Goal: Task Accomplishment & Management: Use online tool/utility

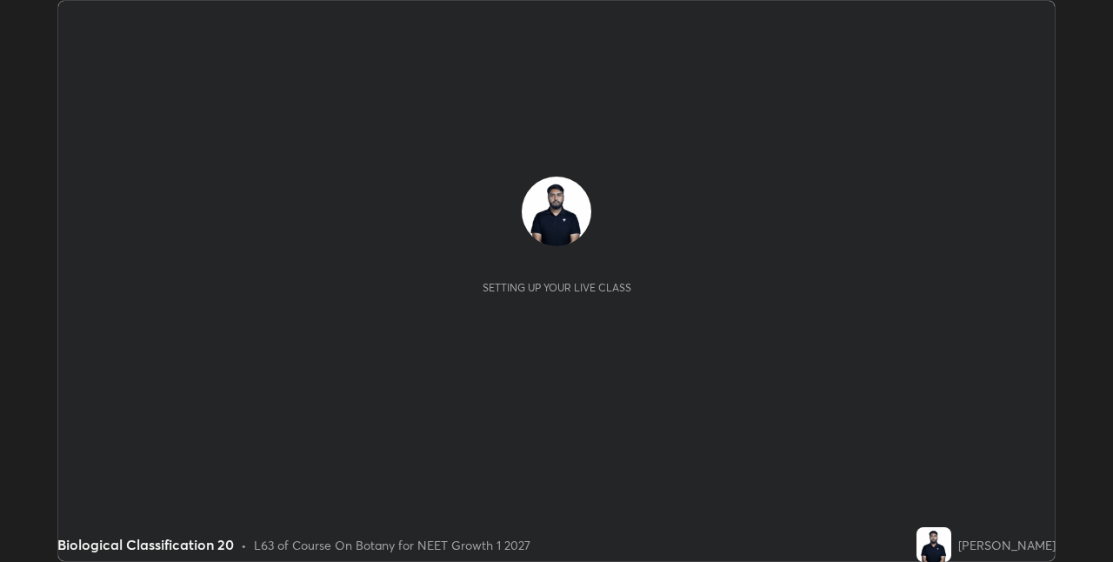
scroll to position [562, 1113]
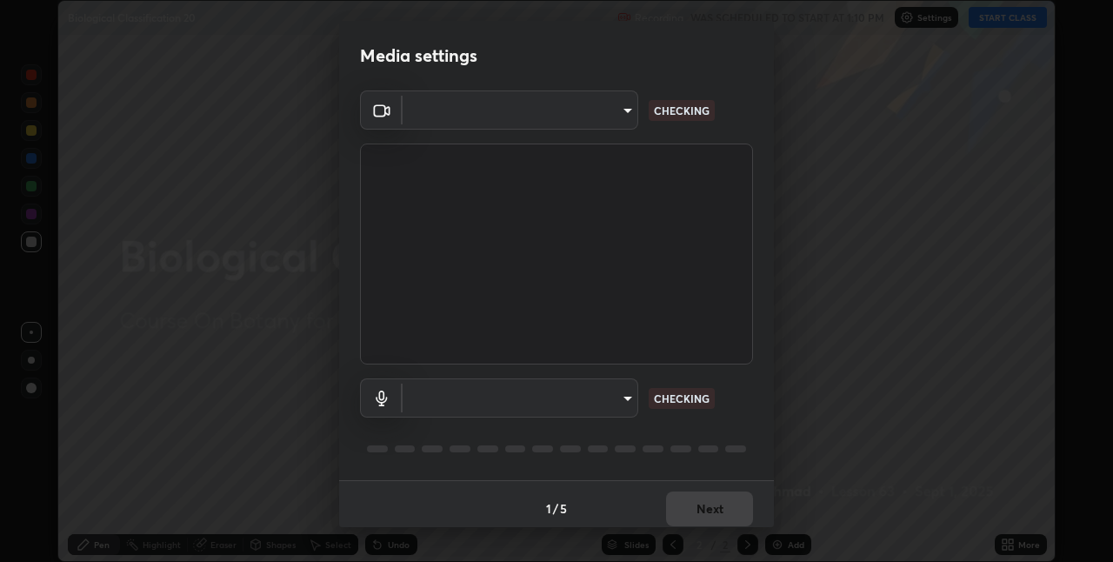
type input "280048489f4aceaa7dd929c42ae46e7d7a1038740bc9fc22ad0932e52b0860f8"
type input "9a35c5c25a6babe24da8f4d10541f36b9700ea2ee64c40e6af499a578b7a6969"
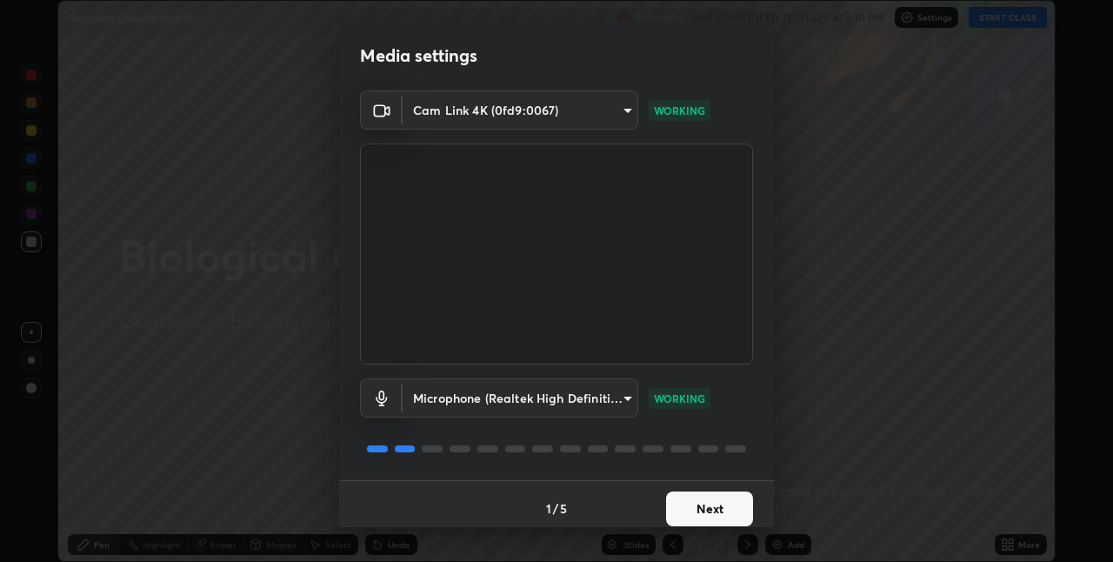
scroll to position [9, 0]
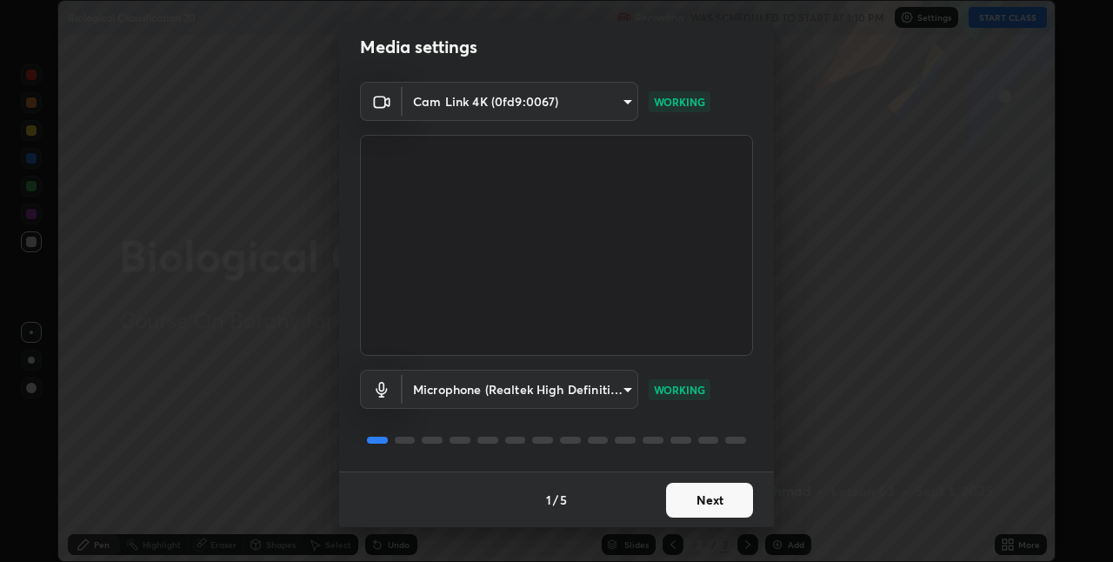
click at [728, 514] on button "Next" at bounding box center [709, 500] width 87 height 35
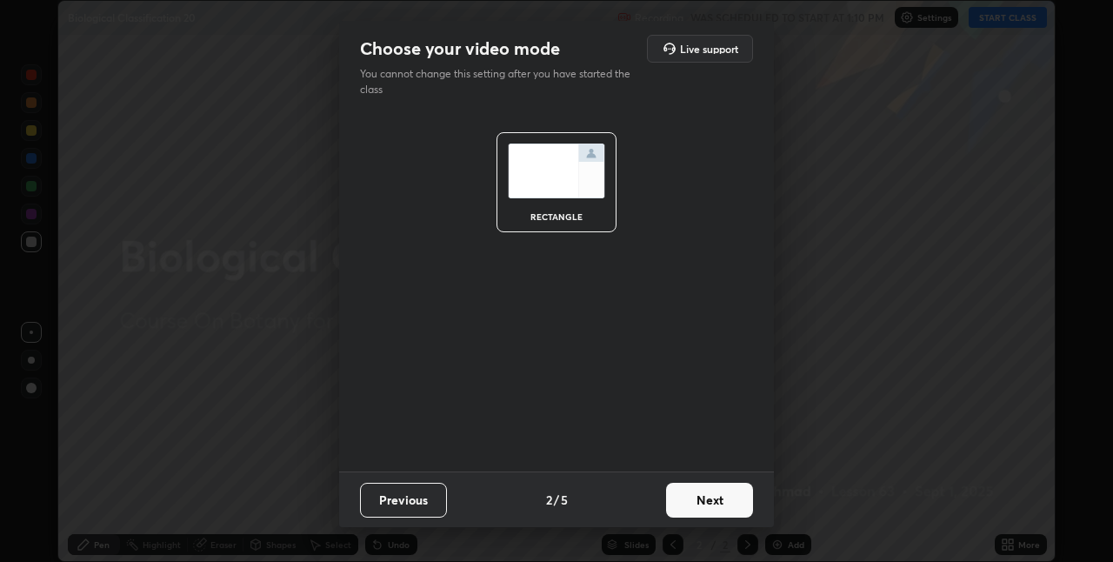
scroll to position [0, 0]
click at [737, 501] on button "Next" at bounding box center [709, 500] width 87 height 35
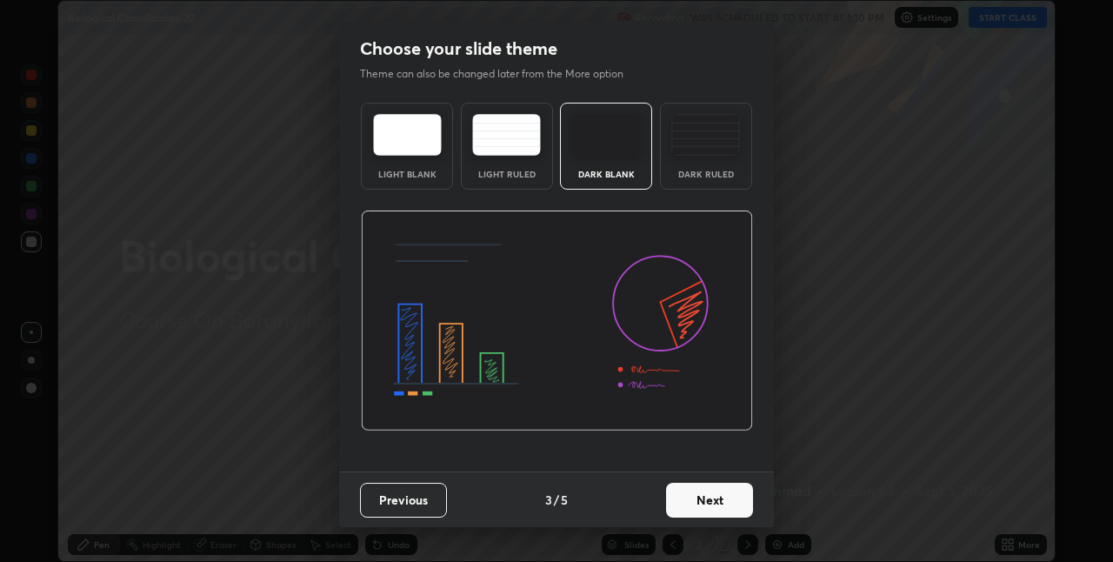
click at [739, 501] on button "Next" at bounding box center [709, 500] width 87 height 35
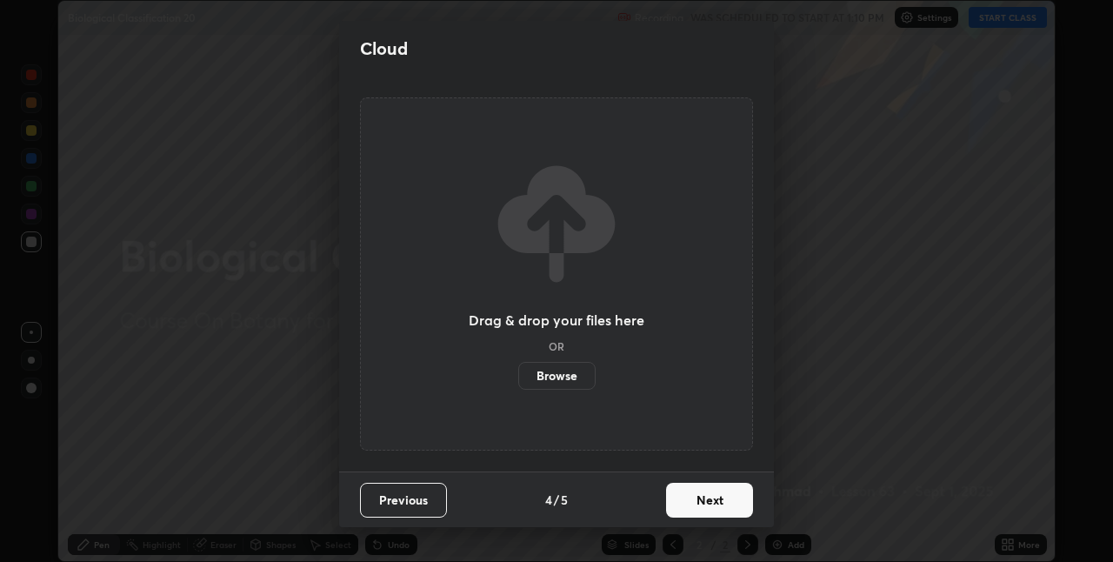
click at [737, 501] on button "Next" at bounding box center [709, 500] width 87 height 35
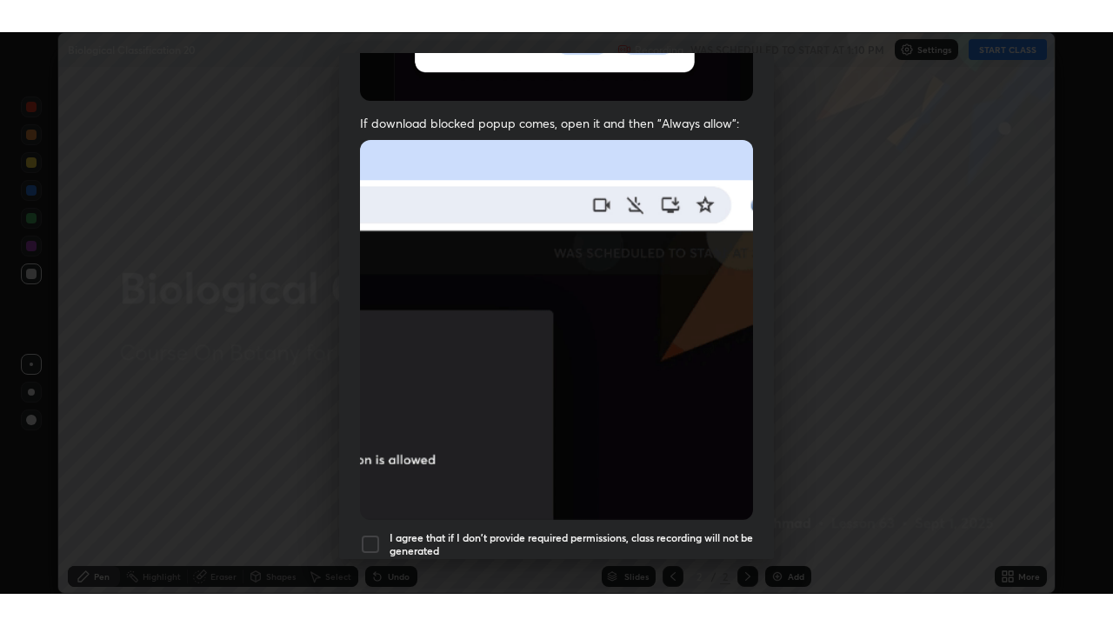
scroll to position [364, 0]
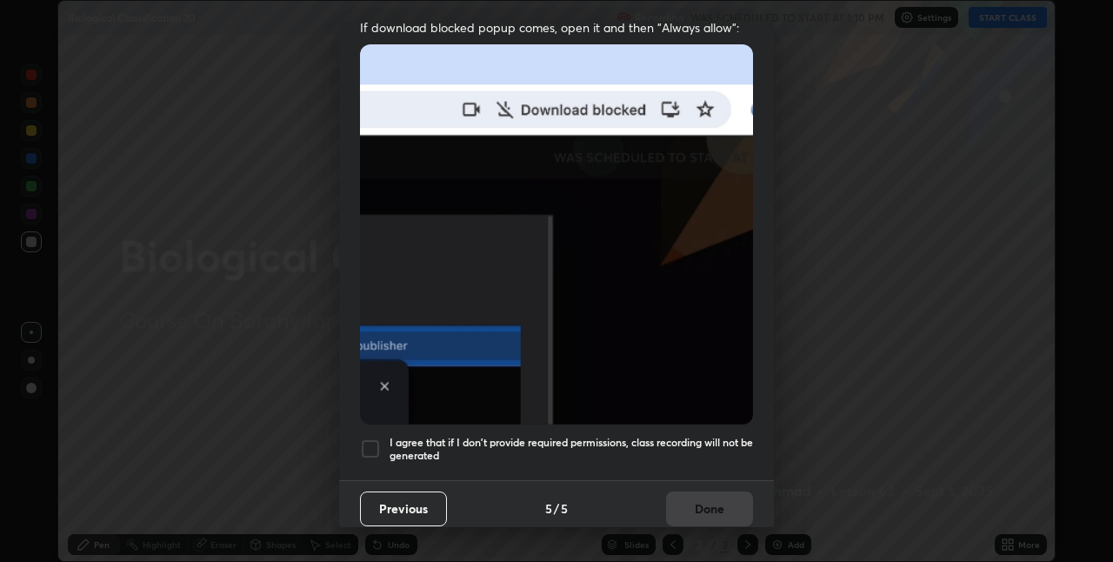
click at [376, 438] on div at bounding box center [370, 448] width 21 height 21
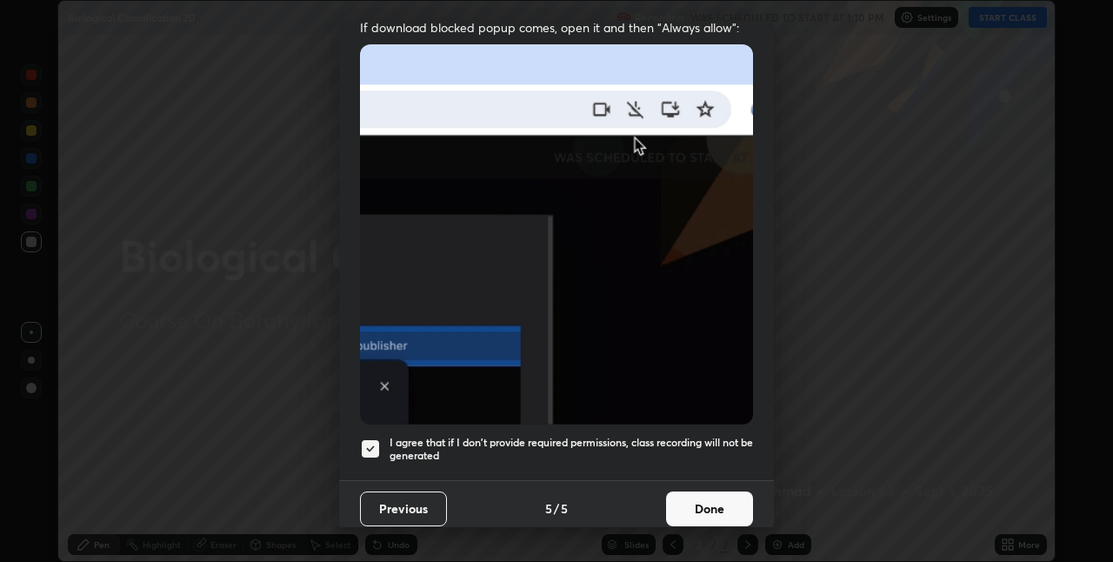
click at [715, 510] on button "Done" at bounding box center [709, 508] width 87 height 35
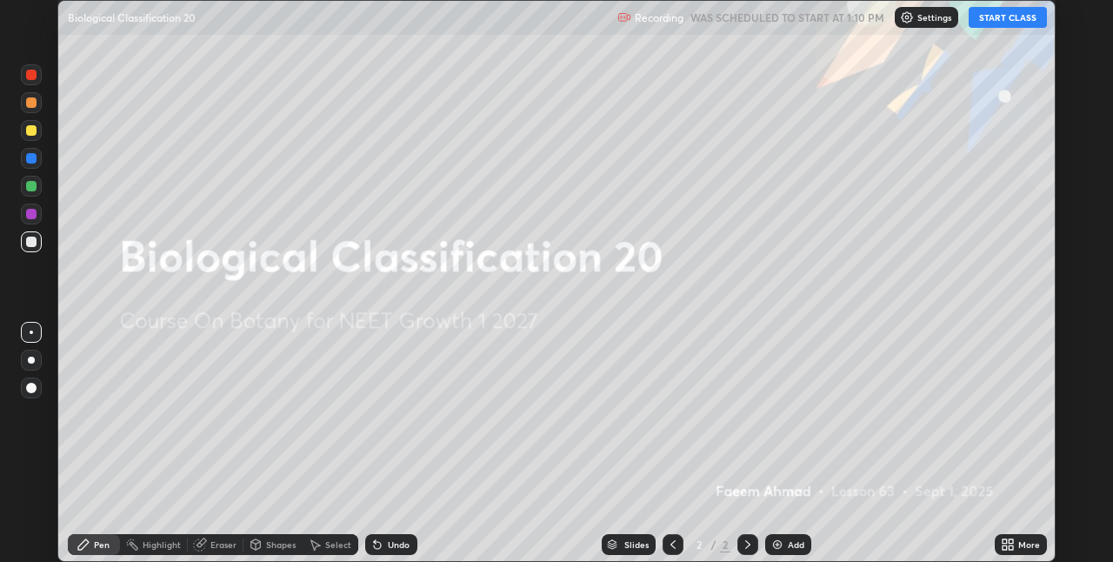
click at [1023, 18] on button "START CLASS" at bounding box center [1008, 17] width 78 height 21
click at [1014, 545] on icon at bounding box center [1008, 545] width 14 height 14
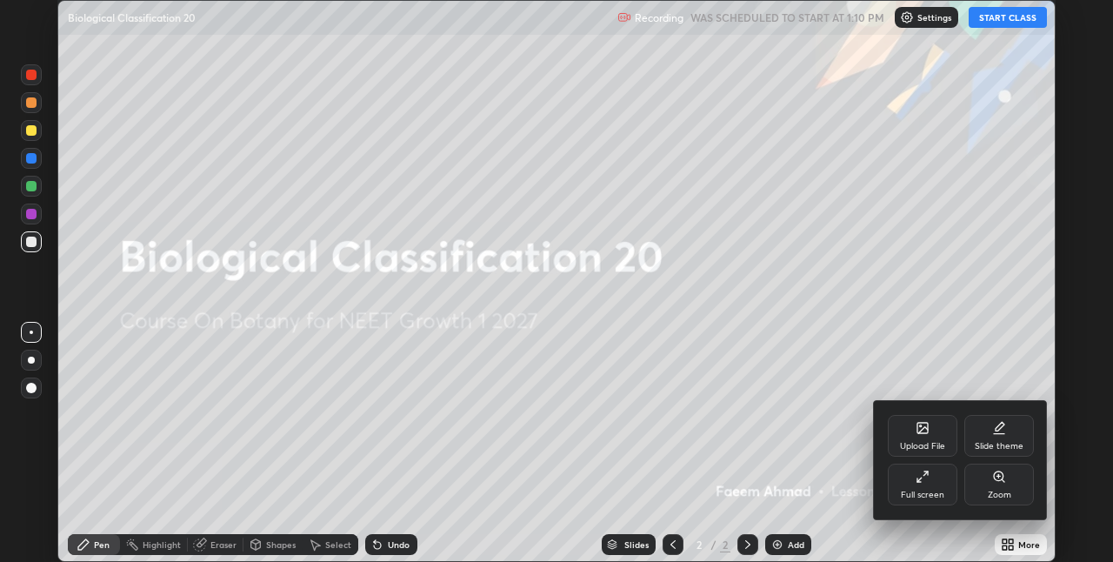
click at [941, 481] on div "Full screen" at bounding box center [923, 485] width 70 height 42
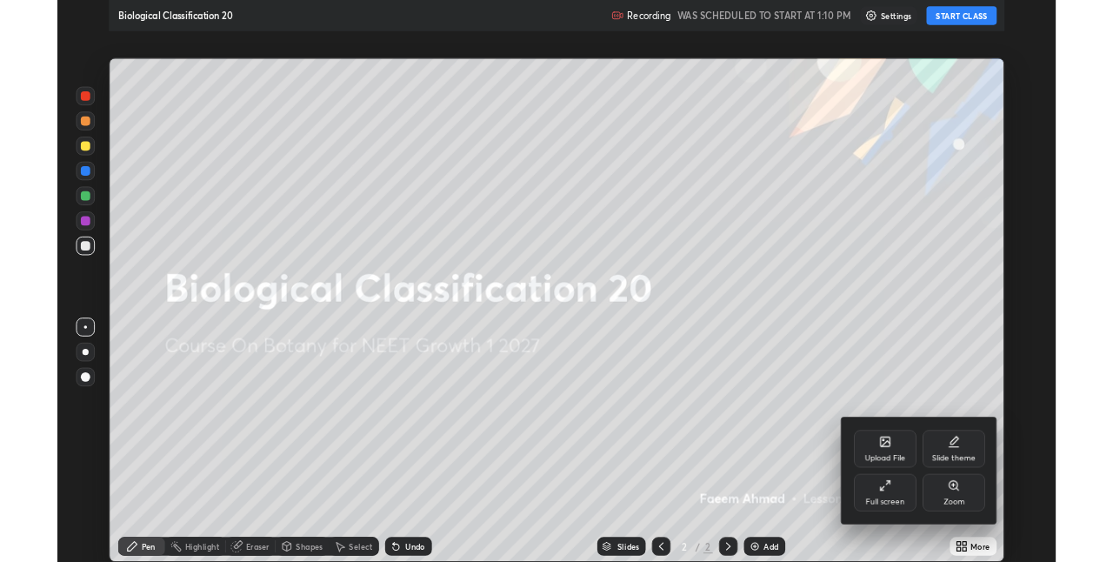
scroll to position [626, 1113]
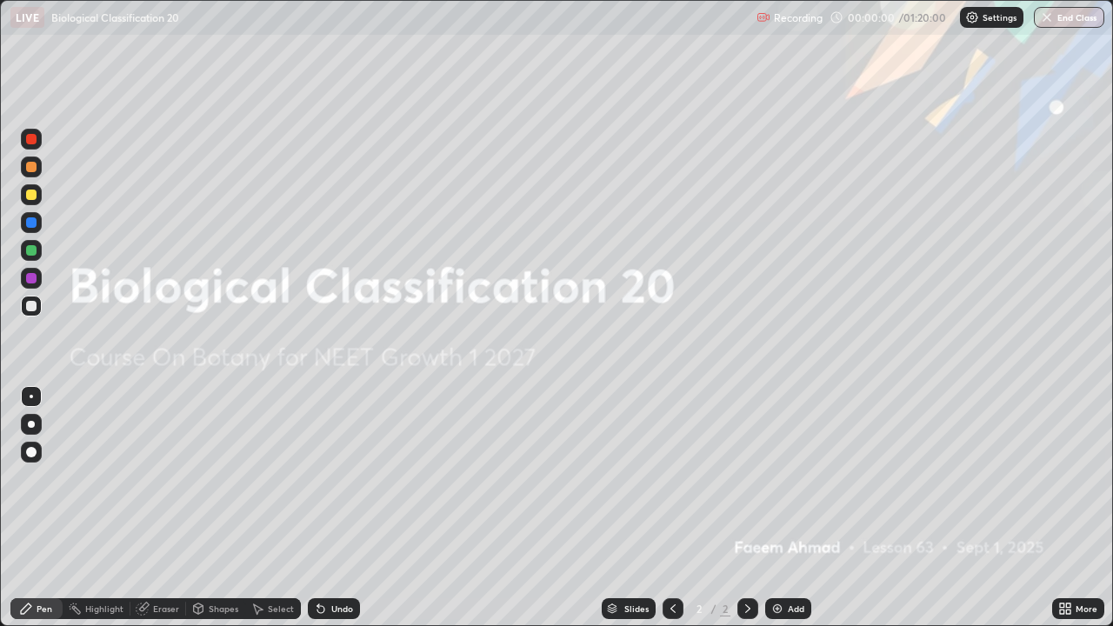
click at [803, 561] on div "Add" at bounding box center [788, 608] width 46 height 21
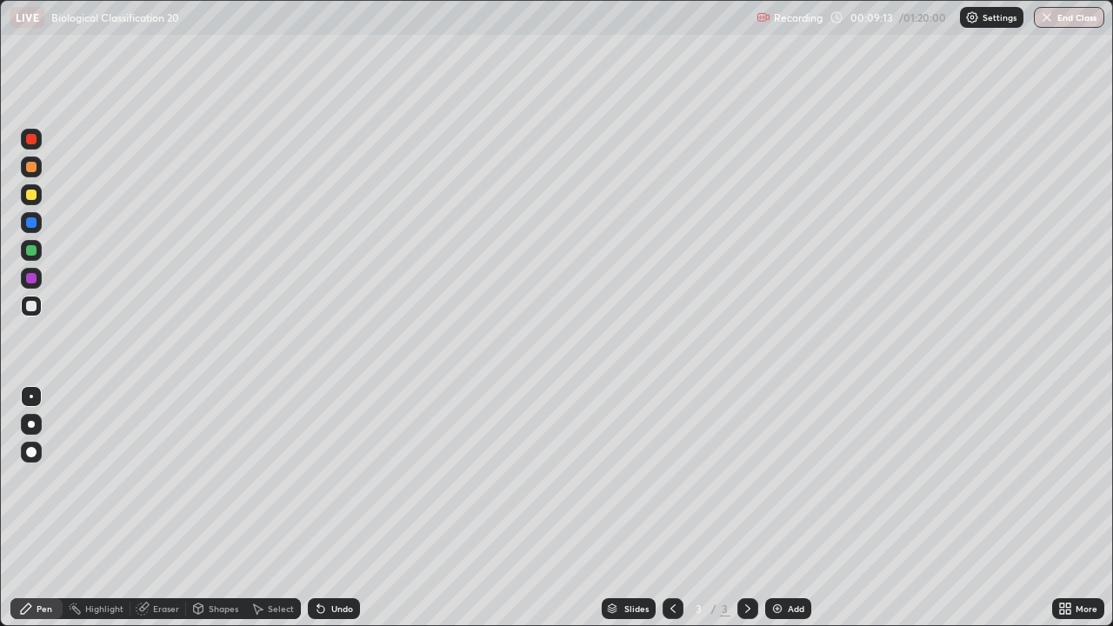
click at [796, 561] on div "Add" at bounding box center [788, 608] width 46 height 21
click at [797, 561] on div "Add" at bounding box center [788, 608] width 46 height 21
click at [31, 421] on div at bounding box center [31, 424] width 7 height 7
click at [32, 197] on div at bounding box center [31, 195] width 10 height 10
click at [36, 309] on div at bounding box center [31, 306] width 10 height 10
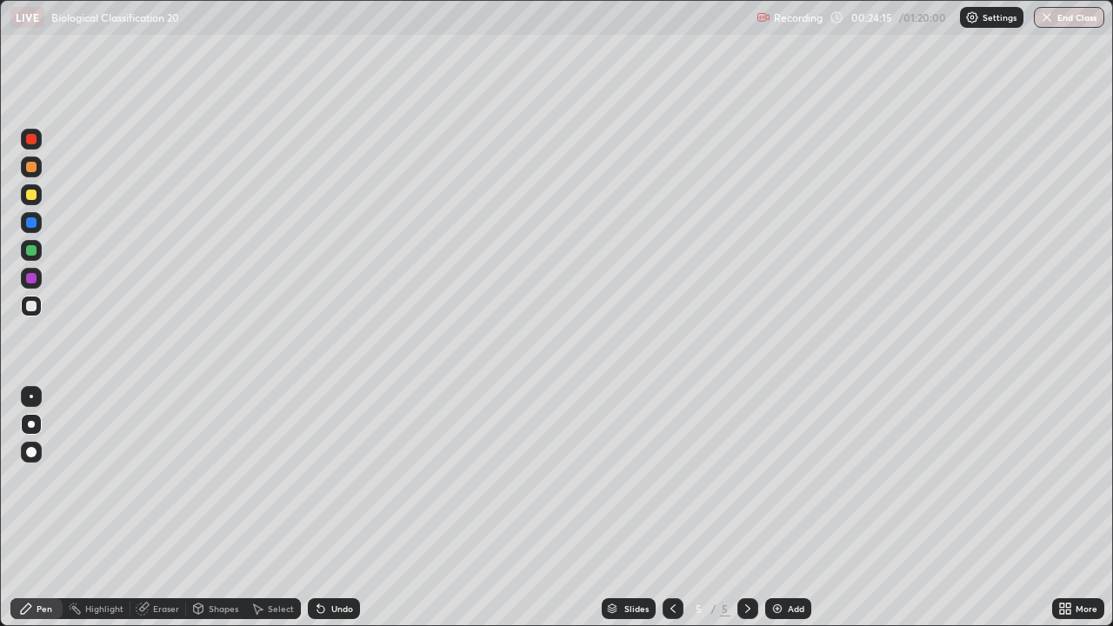
click at [347, 561] on div "Undo" at bounding box center [342, 609] width 22 height 9
click at [345, 561] on div "Undo" at bounding box center [342, 609] width 22 height 9
click at [30, 197] on div at bounding box center [31, 195] width 10 height 10
click at [330, 561] on div "Undo" at bounding box center [334, 608] width 52 height 21
click at [327, 561] on div "Undo" at bounding box center [334, 608] width 52 height 21
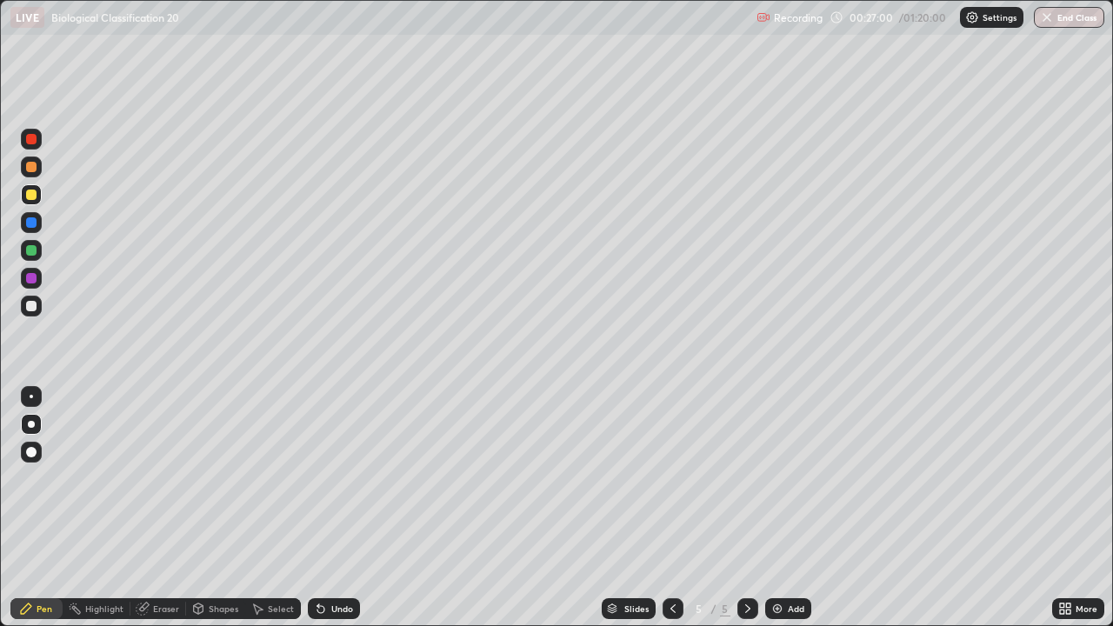
click at [33, 306] on div at bounding box center [31, 306] width 10 height 10
click at [32, 190] on div at bounding box center [31, 195] width 10 height 10
click at [32, 306] on div at bounding box center [31, 306] width 10 height 10
click at [30, 194] on div at bounding box center [31, 195] width 10 height 10
click at [31, 397] on div at bounding box center [31, 396] width 3 height 3
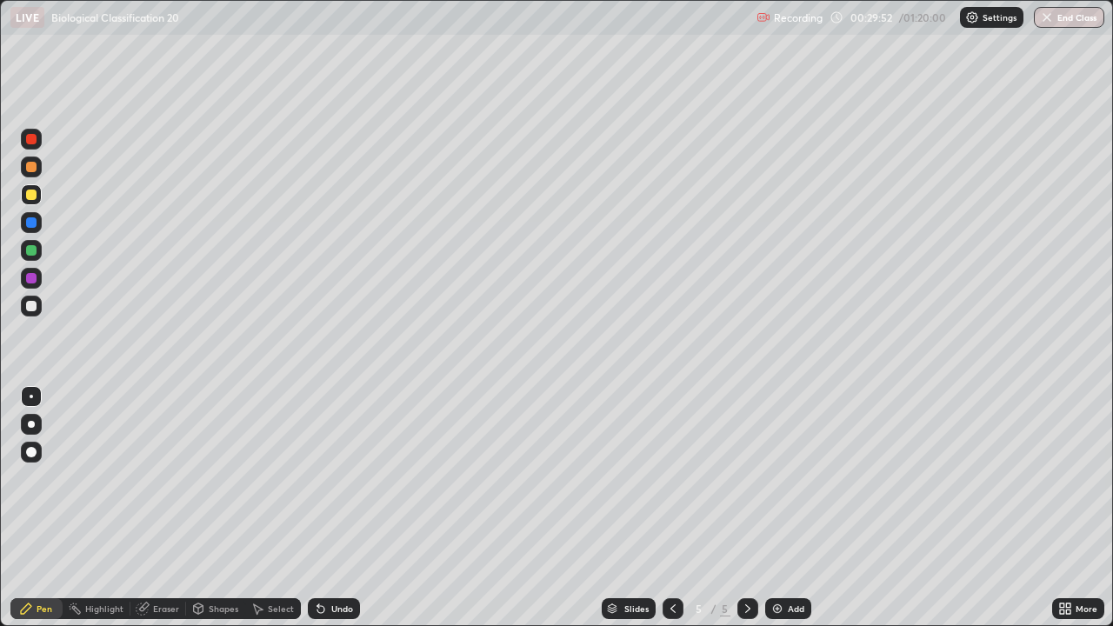
click at [351, 561] on div "Undo" at bounding box center [334, 608] width 52 height 21
click at [349, 561] on div "Undo" at bounding box center [342, 609] width 22 height 9
click at [351, 561] on div "Undo" at bounding box center [334, 608] width 52 height 21
click at [166, 561] on div "Eraser" at bounding box center [166, 609] width 26 height 9
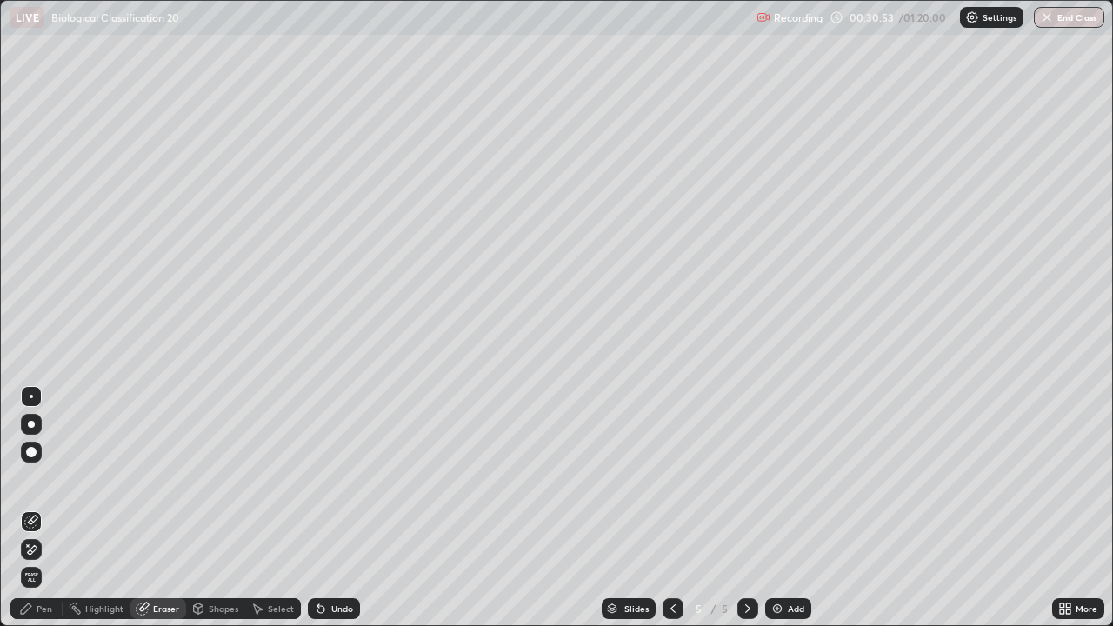
click at [53, 561] on div "Pen" at bounding box center [36, 608] width 52 height 21
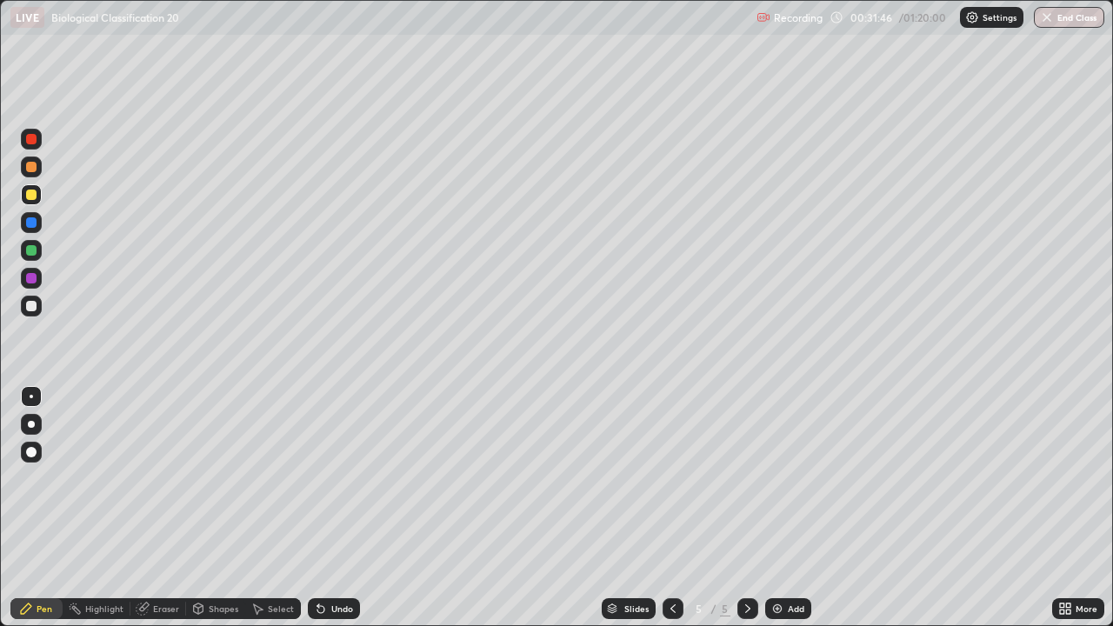
click at [744, 561] on div at bounding box center [748, 608] width 21 height 21
click at [781, 561] on img at bounding box center [778, 609] width 14 height 14
click at [672, 561] on icon at bounding box center [673, 609] width 14 height 14
click at [788, 561] on div "Add" at bounding box center [796, 609] width 17 height 9
click at [34, 196] on div at bounding box center [31, 195] width 10 height 10
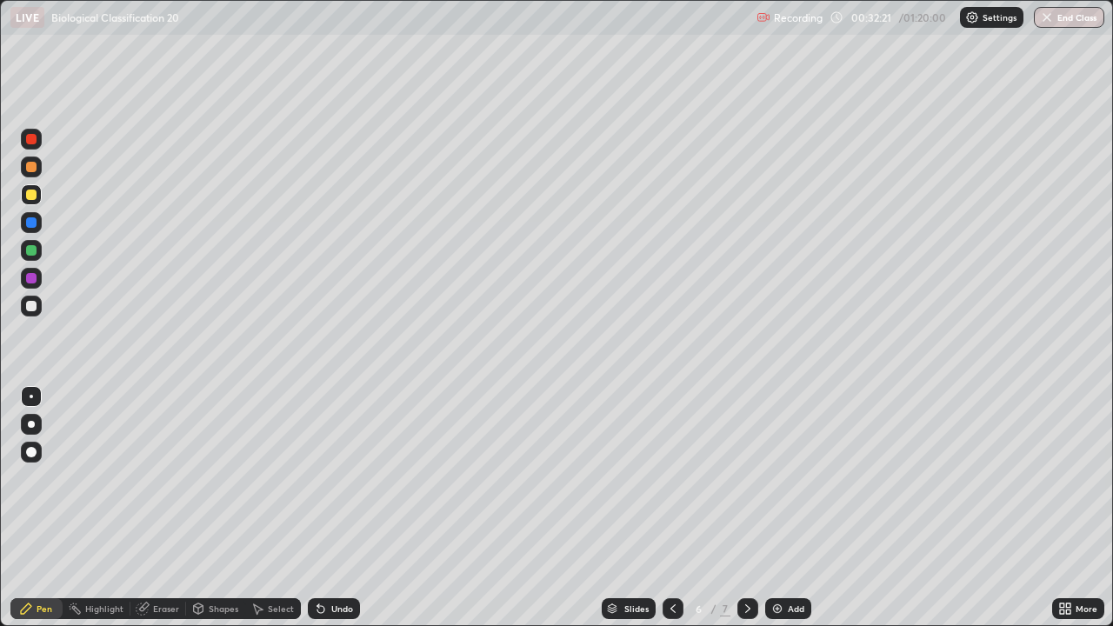
click at [33, 421] on div at bounding box center [31, 424] width 7 height 7
click at [32, 306] on div at bounding box center [31, 306] width 10 height 10
click at [337, 561] on div "Undo" at bounding box center [342, 609] width 22 height 9
click at [333, 561] on div "Undo" at bounding box center [334, 608] width 52 height 21
click at [331, 561] on div "Undo" at bounding box center [342, 609] width 22 height 9
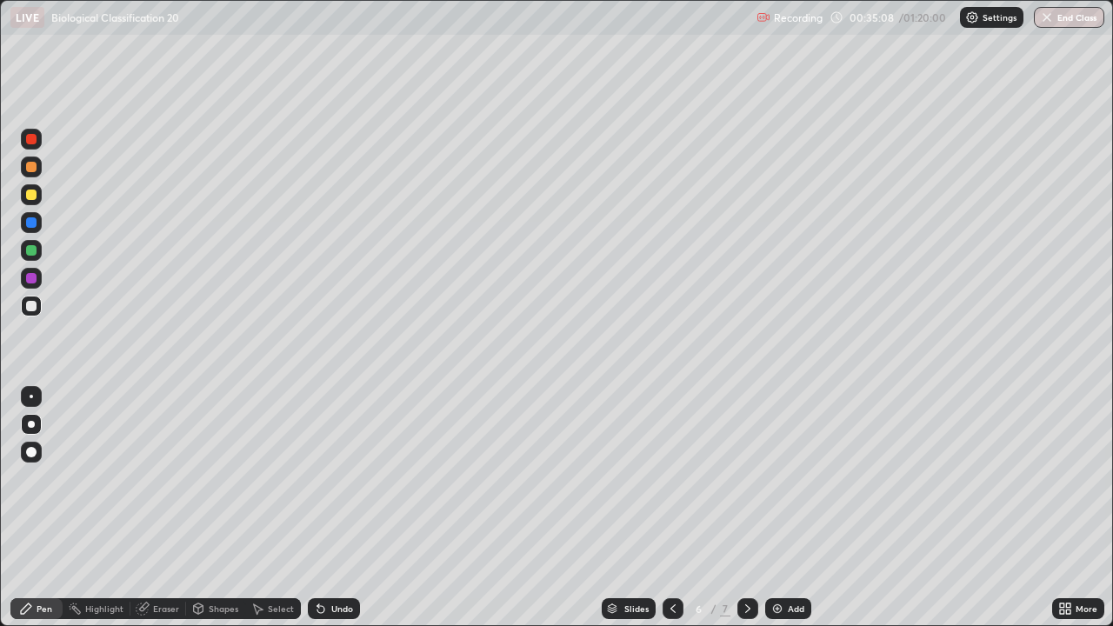
click at [332, 561] on div "Undo" at bounding box center [342, 609] width 22 height 9
click at [348, 561] on div "Undo" at bounding box center [334, 608] width 52 height 21
click at [34, 194] on div at bounding box center [31, 195] width 10 height 10
click at [739, 561] on div at bounding box center [748, 608] width 21 height 21
click at [37, 308] on div at bounding box center [31, 306] width 21 height 21
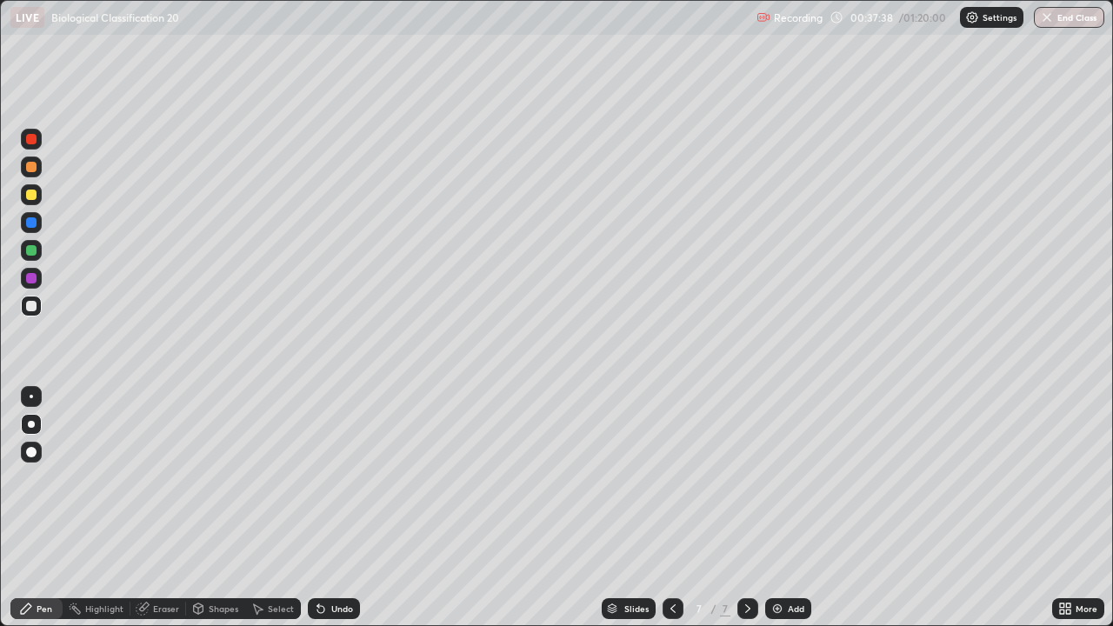
click at [169, 561] on div "Eraser" at bounding box center [166, 609] width 26 height 9
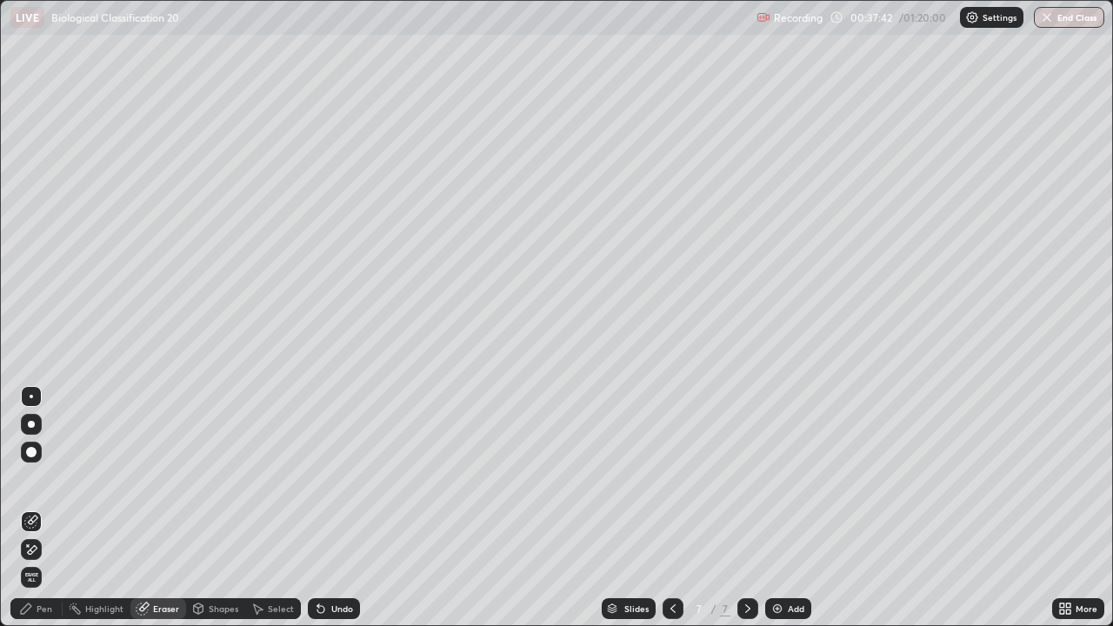
click at [46, 561] on div "Pen" at bounding box center [45, 609] width 16 height 9
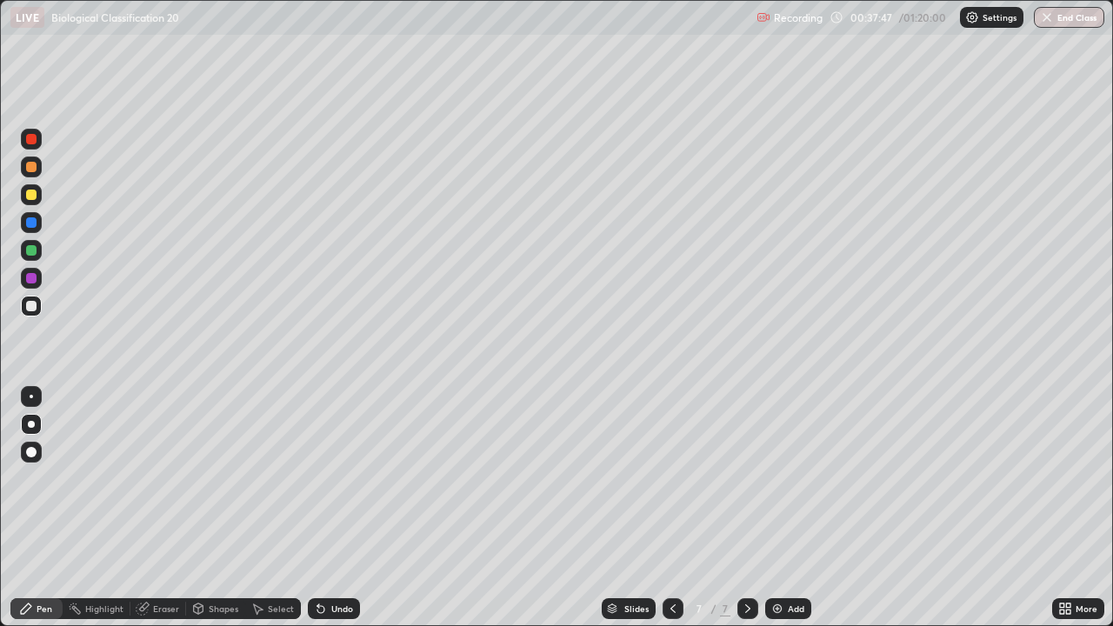
click at [171, 561] on div "Eraser" at bounding box center [166, 609] width 26 height 9
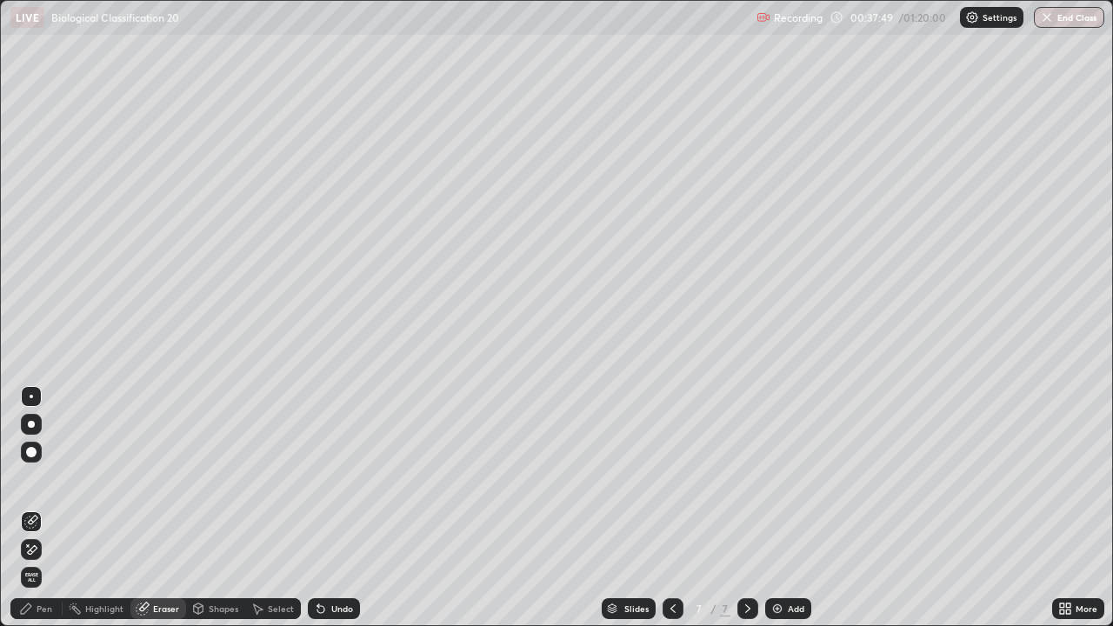
click at [50, 561] on div "Pen" at bounding box center [36, 608] width 52 height 21
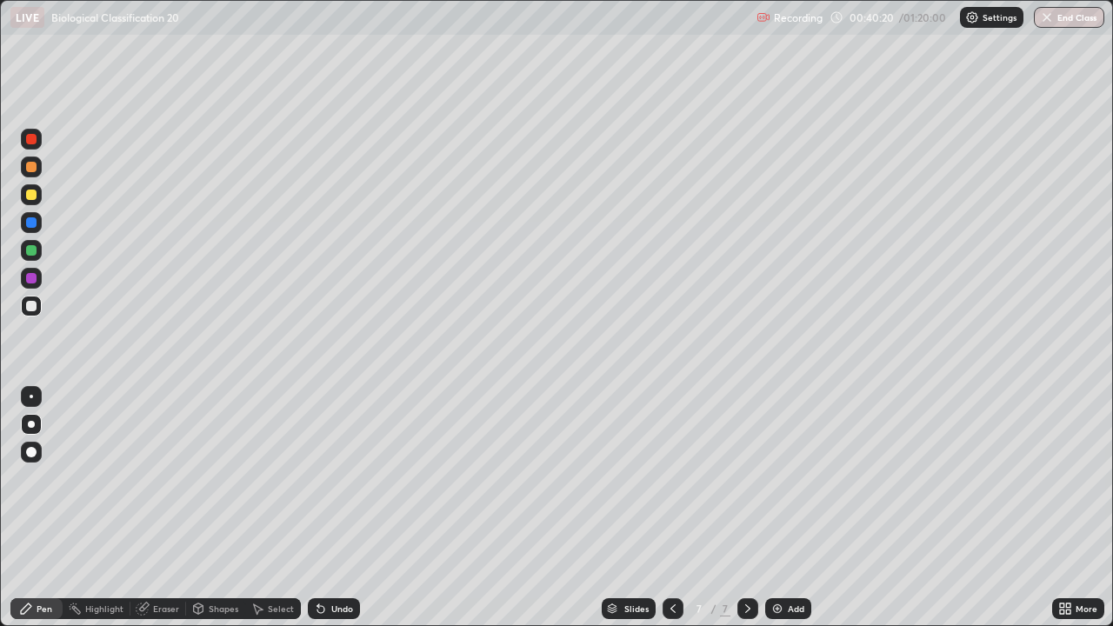
click at [32, 194] on div at bounding box center [31, 195] width 10 height 10
click at [165, 561] on div "Eraser" at bounding box center [166, 609] width 26 height 9
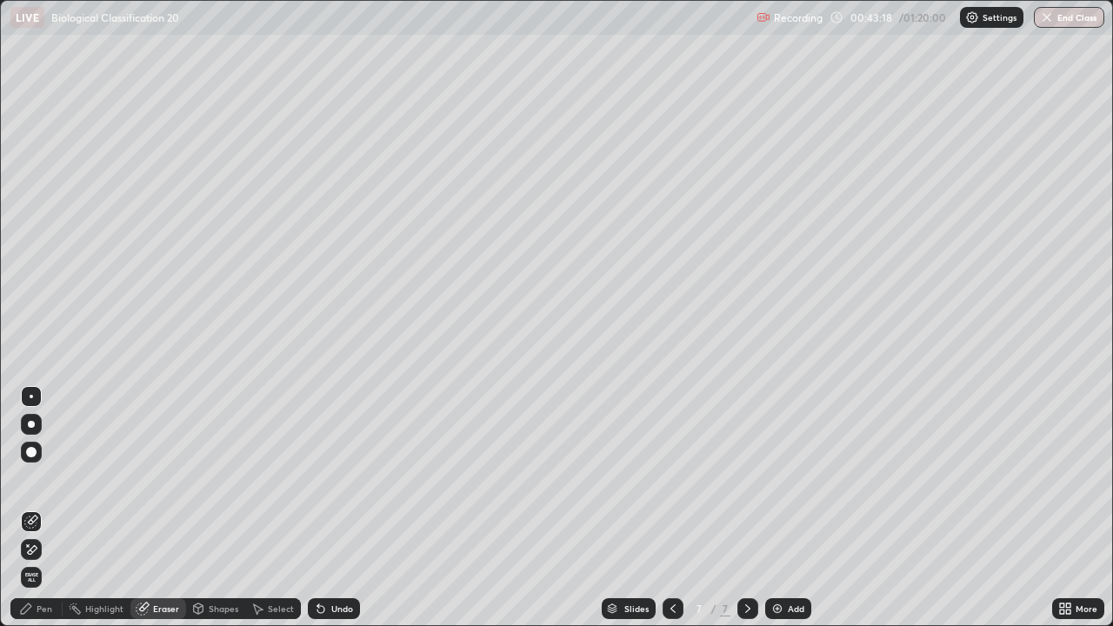
click at [59, 561] on div "Pen" at bounding box center [36, 608] width 52 height 21
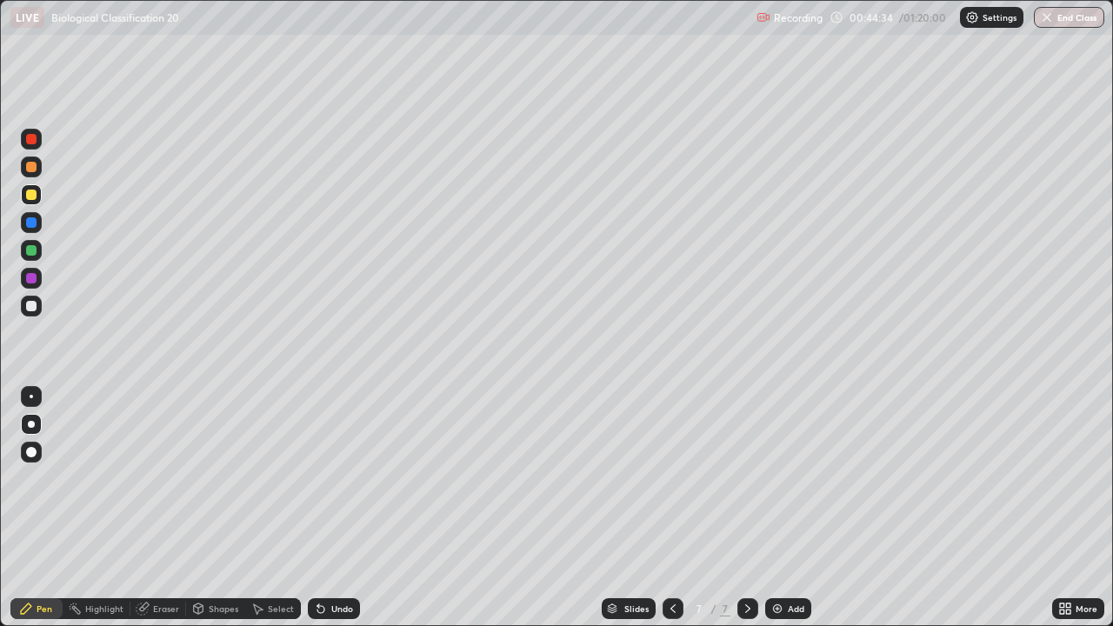
click at [745, 561] on icon at bounding box center [747, 609] width 5 height 9
click at [784, 561] on div "Add" at bounding box center [788, 608] width 46 height 21
click at [37, 308] on div at bounding box center [31, 306] width 21 height 21
click at [159, 561] on div "Eraser" at bounding box center [166, 609] width 26 height 9
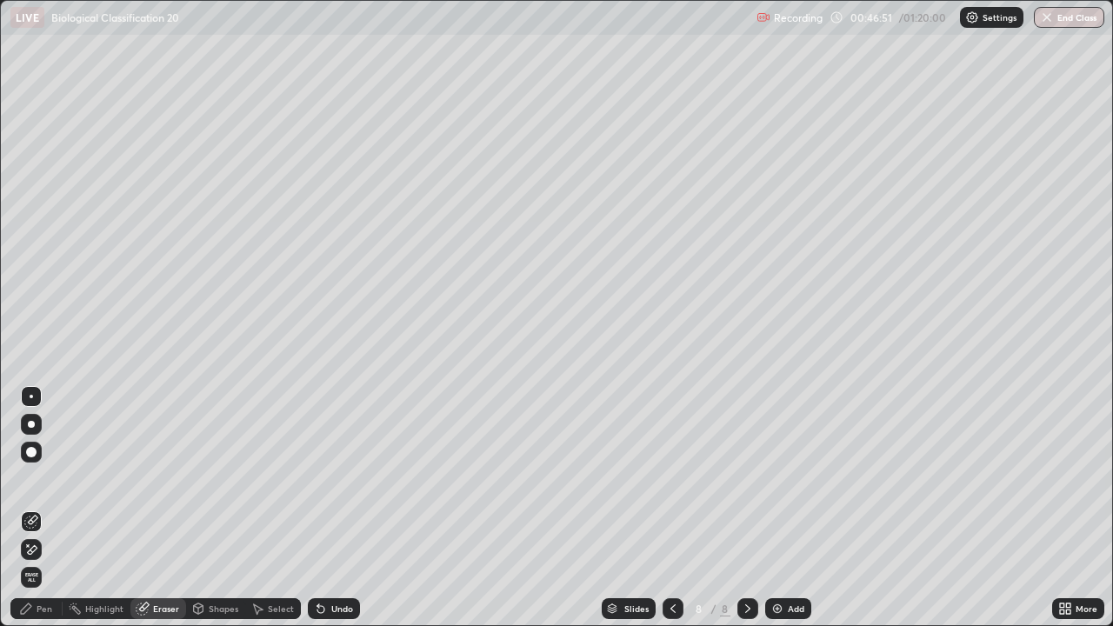
click at [42, 561] on div "Pen" at bounding box center [45, 609] width 16 height 9
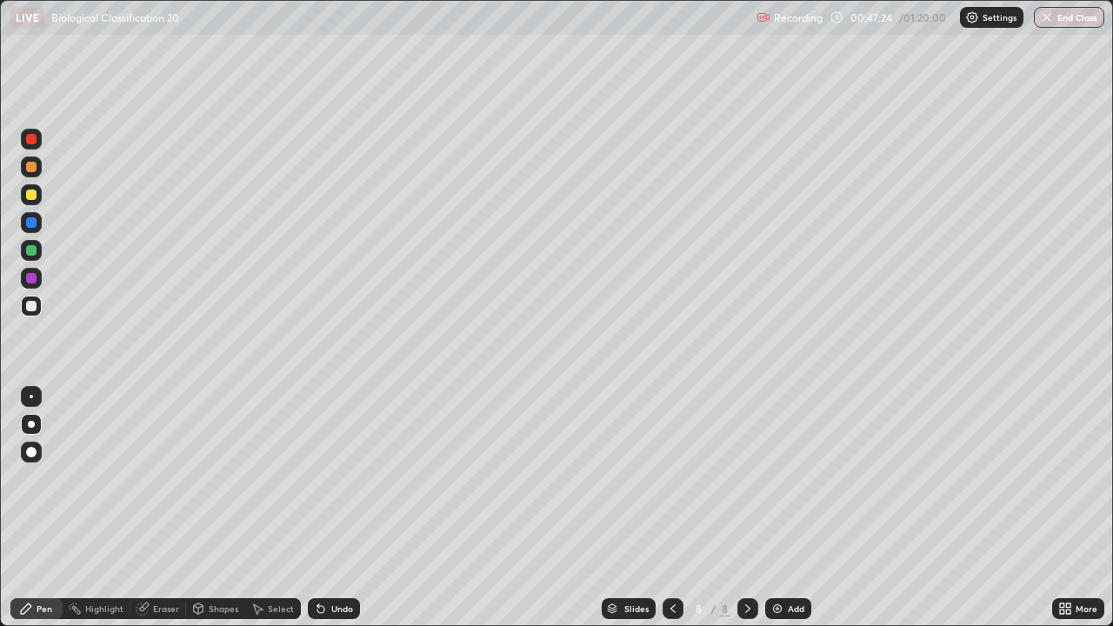
click at [784, 561] on div "Add" at bounding box center [788, 608] width 46 height 21
click at [32, 195] on div at bounding box center [31, 195] width 10 height 10
click at [166, 561] on div "Eraser" at bounding box center [166, 609] width 26 height 9
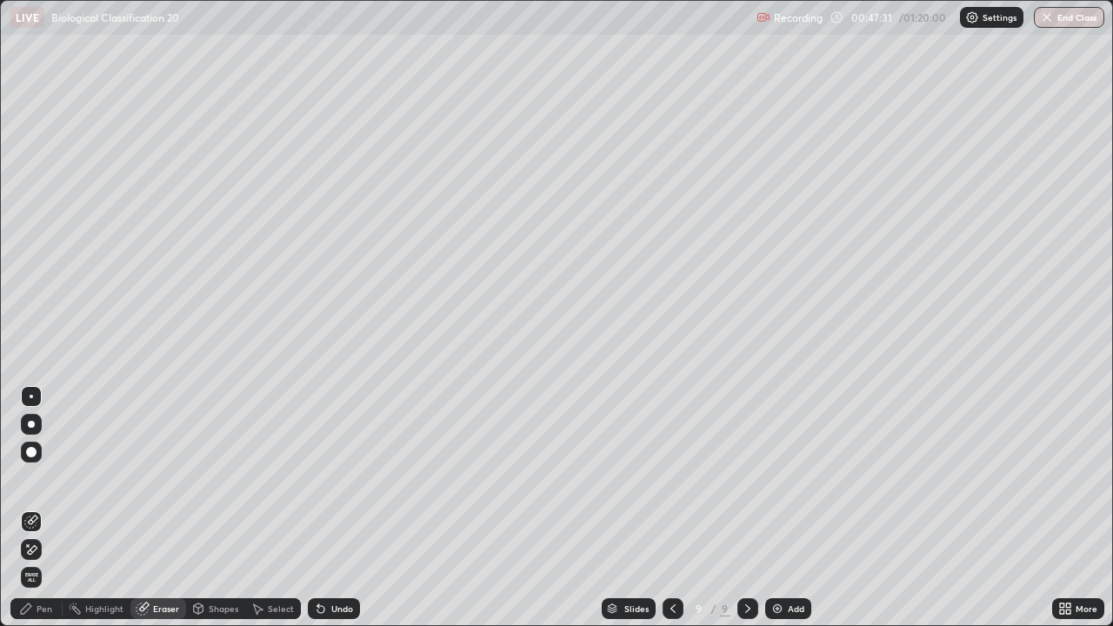
click at [44, 561] on div "Pen" at bounding box center [45, 609] width 16 height 9
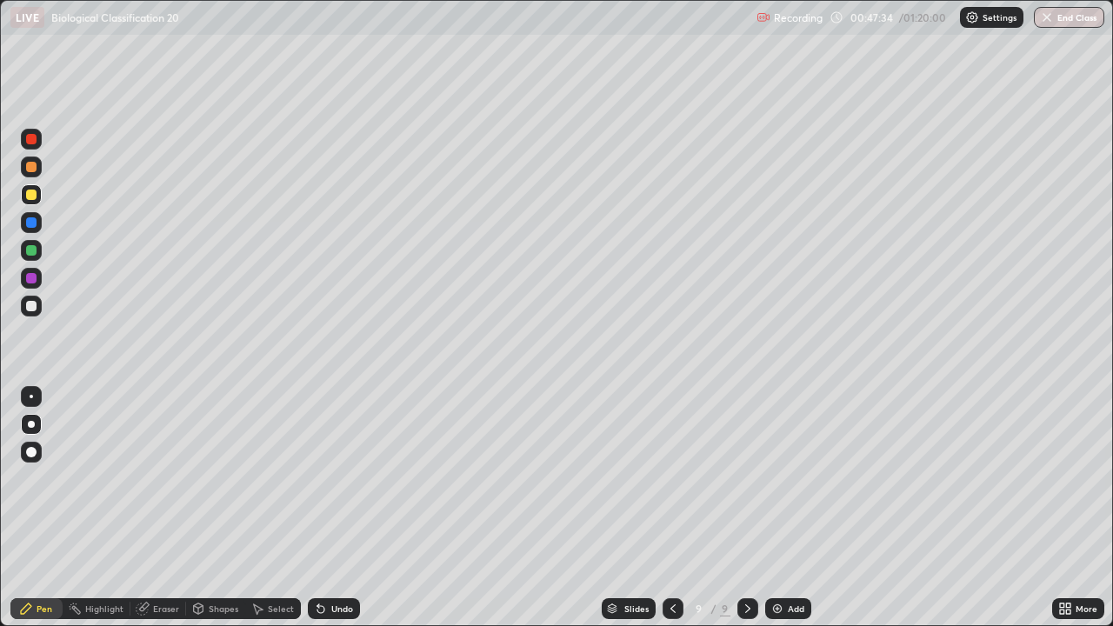
click at [32, 307] on div at bounding box center [31, 306] width 10 height 10
click at [350, 561] on div "Undo" at bounding box center [342, 609] width 22 height 9
click at [351, 561] on div "Undo" at bounding box center [334, 608] width 52 height 21
click at [779, 561] on img at bounding box center [778, 609] width 14 height 14
click at [29, 193] on div at bounding box center [31, 195] width 10 height 10
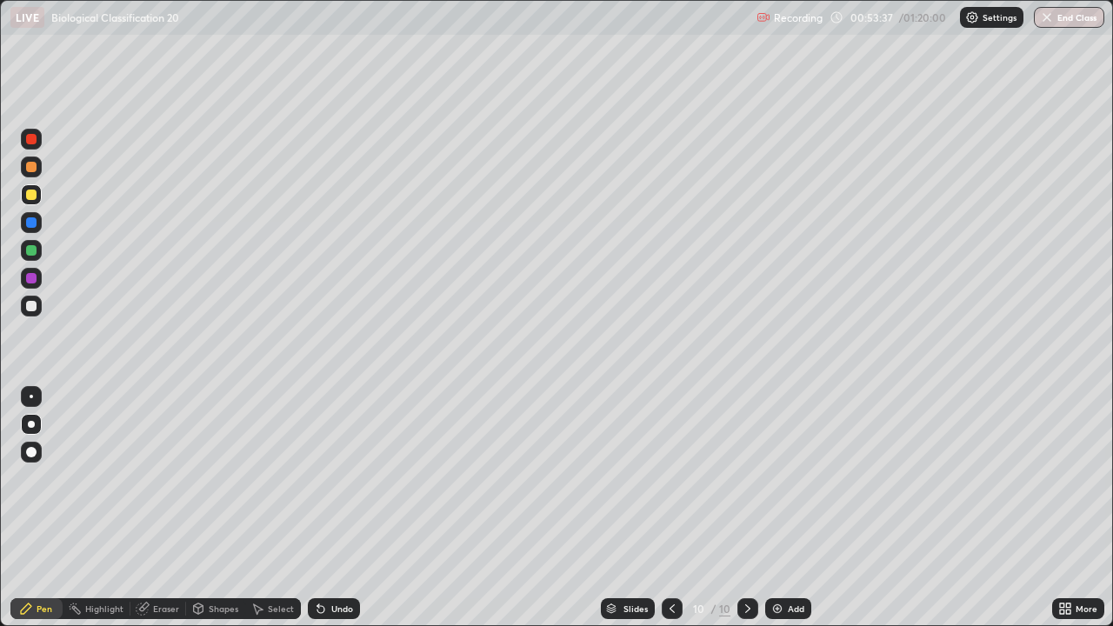
click at [35, 304] on div at bounding box center [31, 306] width 10 height 10
click at [317, 561] on icon at bounding box center [318, 606] width 2 height 2
click at [788, 561] on div "Add" at bounding box center [796, 609] width 17 height 9
click at [664, 561] on div at bounding box center [673, 608] width 21 height 21
click at [1068, 561] on icon at bounding box center [1068, 606] width 4 height 4
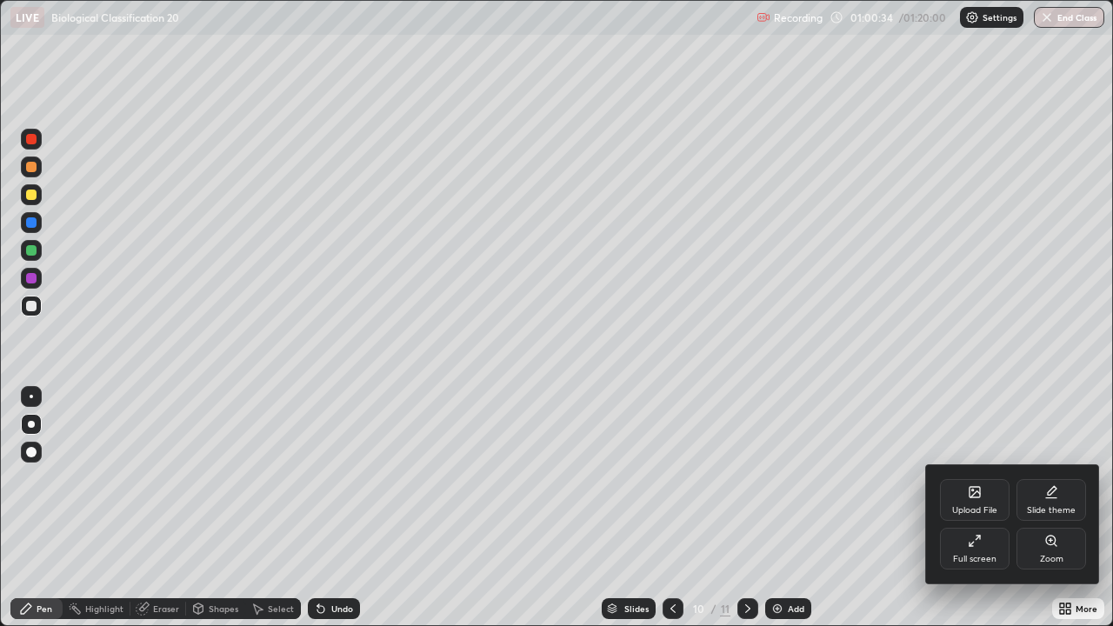
click at [975, 551] on div "Full screen" at bounding box center [975, 549] width 70 height 42
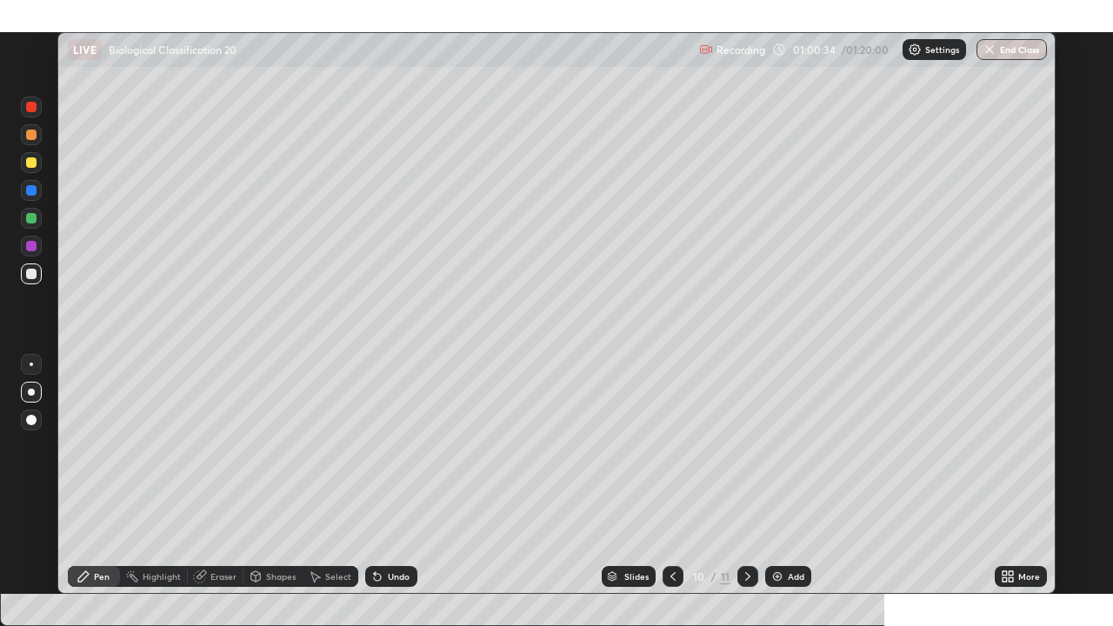
scroll to position [86424, 85873]
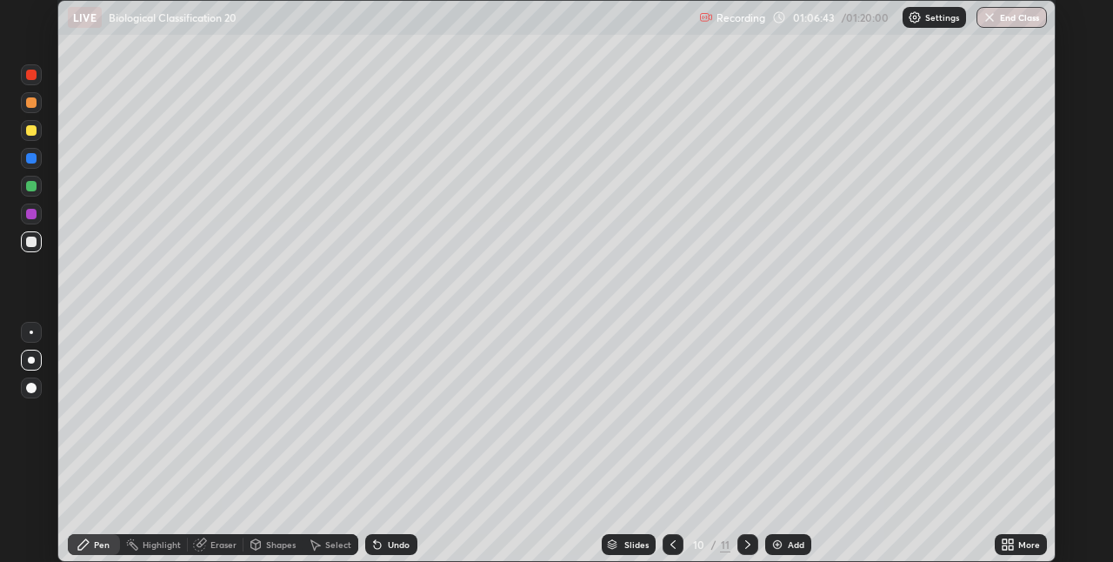
click at [785, 545] on div "Add" at bounding box center [788, 544] width 46 height 21
click at [37, 132] on div at bounding box center [31, 130] width 21 height 21
click at [33, 244] on div at bounding box center [31, 242] width 10 height 10
click at [401, 536] on div "Undo" at bounding box center [391, 544] width 52 height 21
click at [405, 552] on div "Undo" at bounding box center [391, 544] width 52 height 21
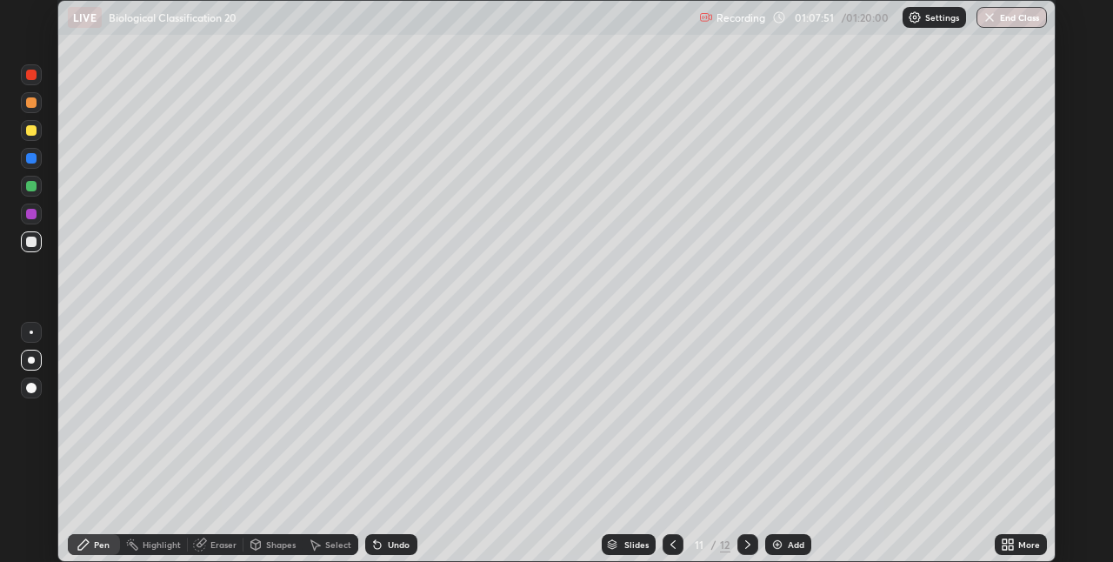
click at [1005, 541] on icon at bounding box center [1005, 541] width 4 height 4
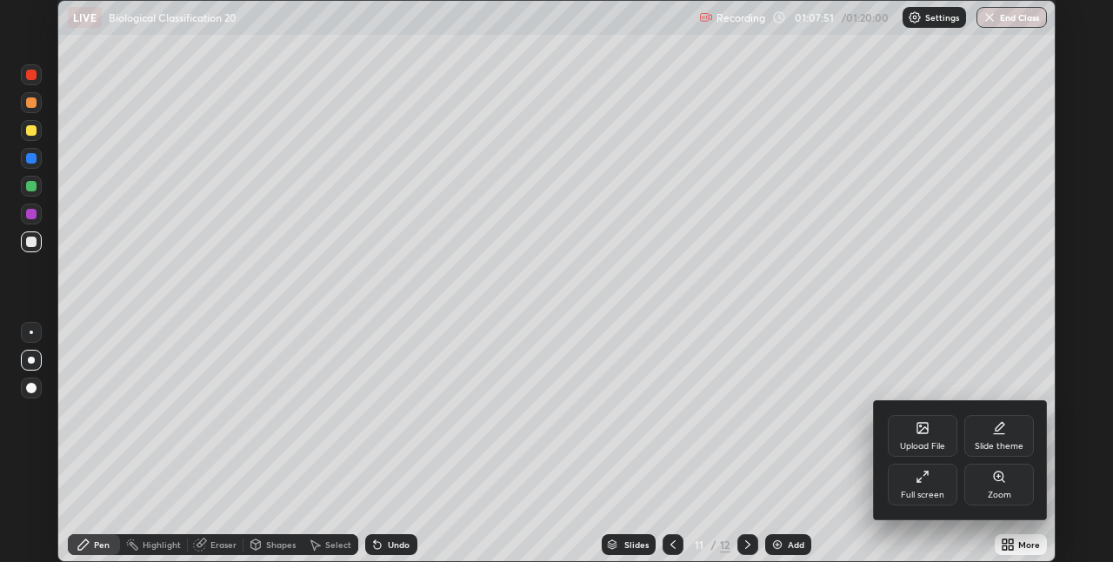
click at [925, 491] on div "Full screen" at bounding box center [922, 495] width 43 height 9
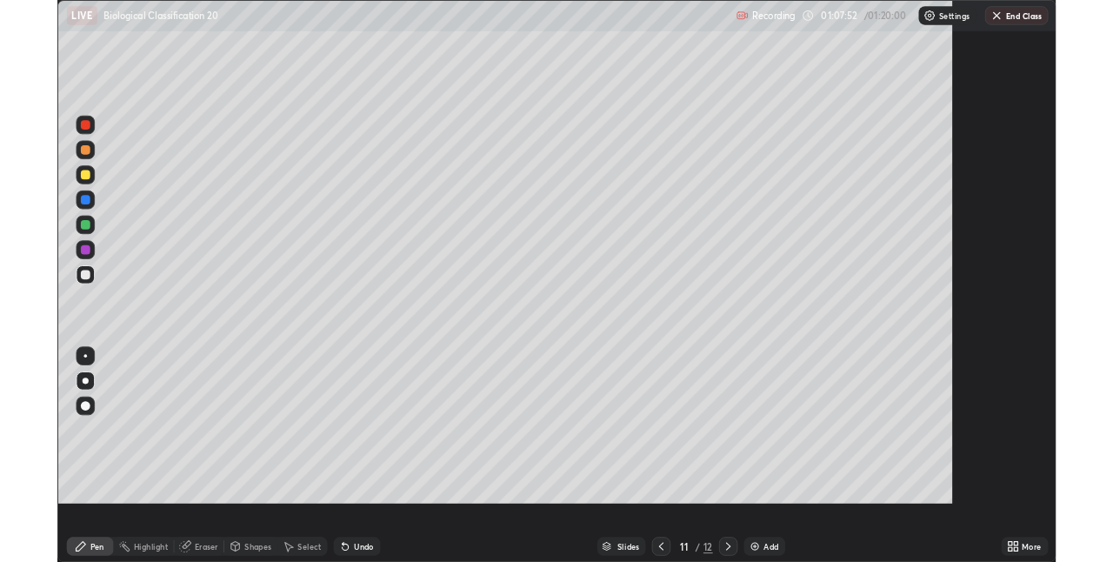
scroll to position [626, 1113]
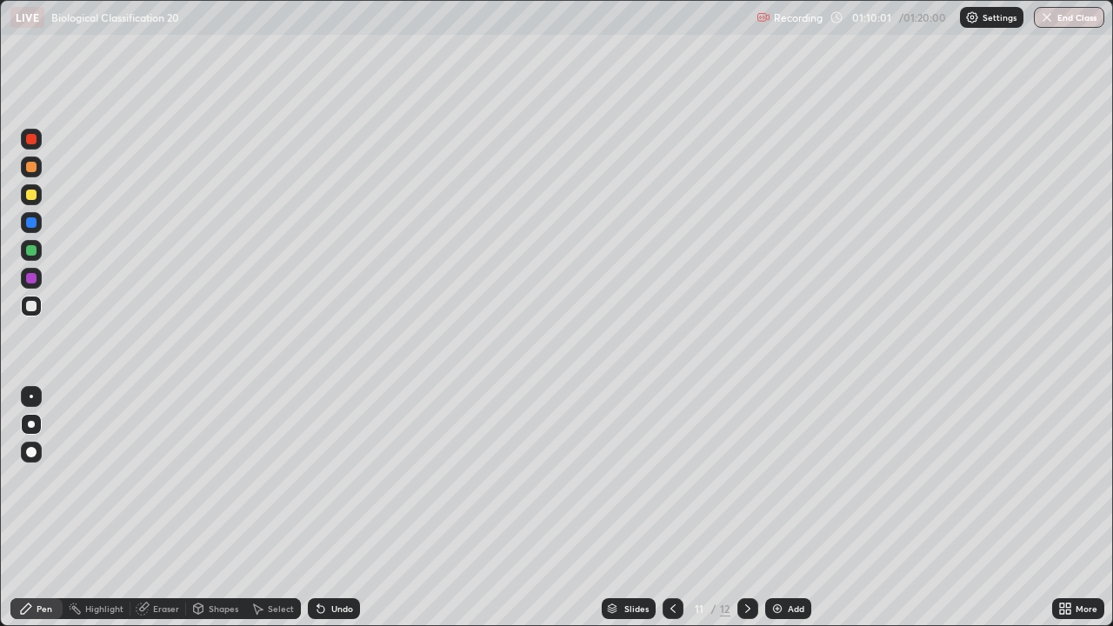
click at [1067, 561] on icon at bounding box center [1068, 612] width 4 height 4
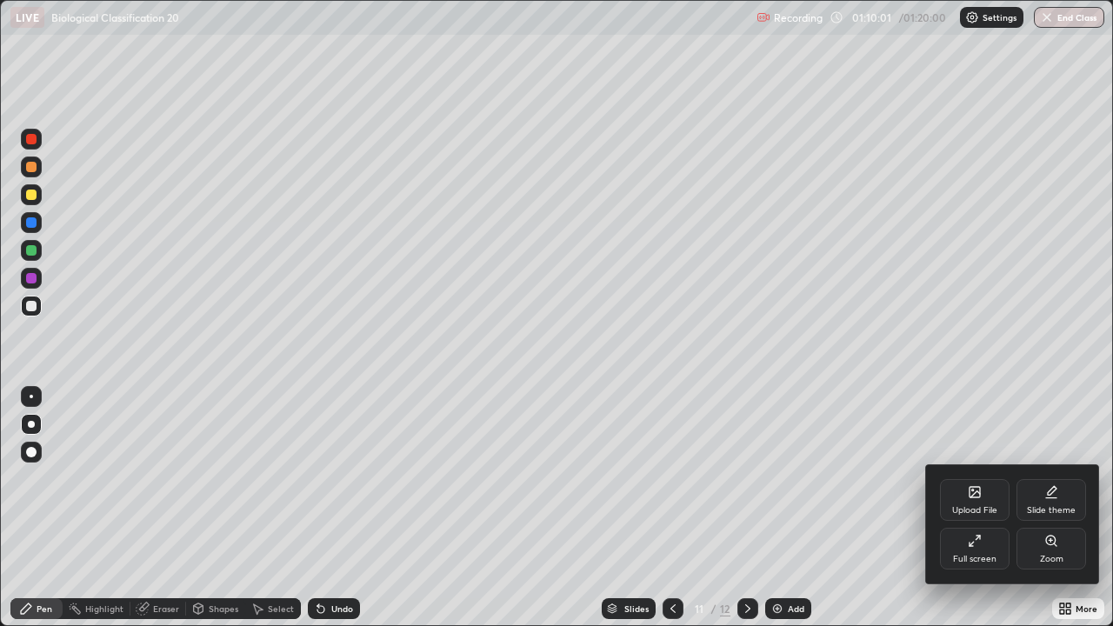
click at [979, 551] on div "Full screen" at bounding box center [975, 549] width 70 height 42
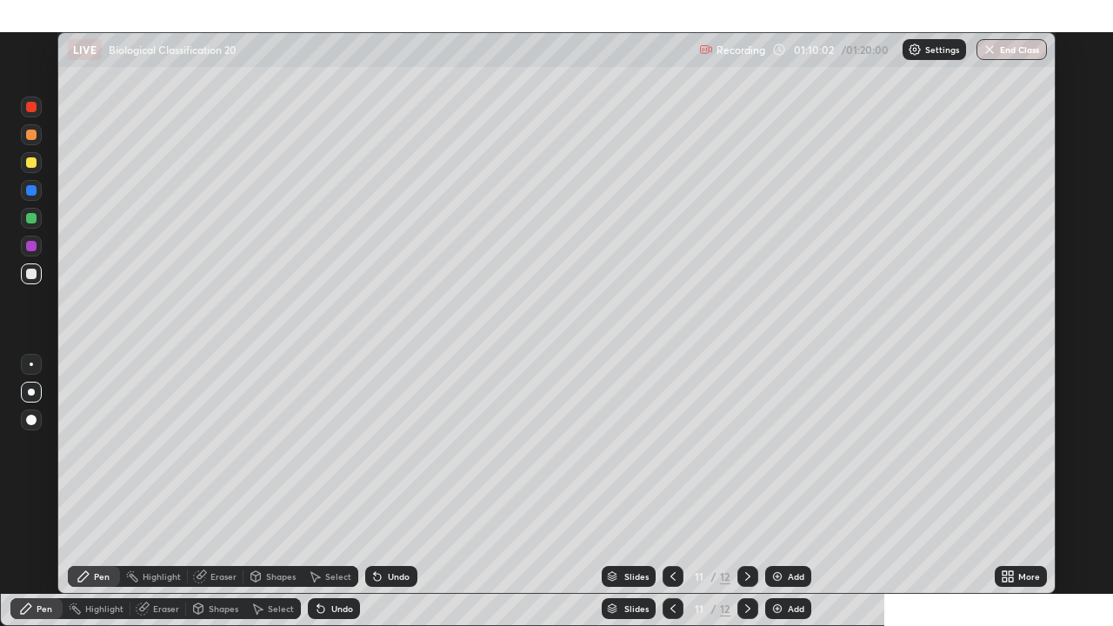
scroll to position [86424, 85873]
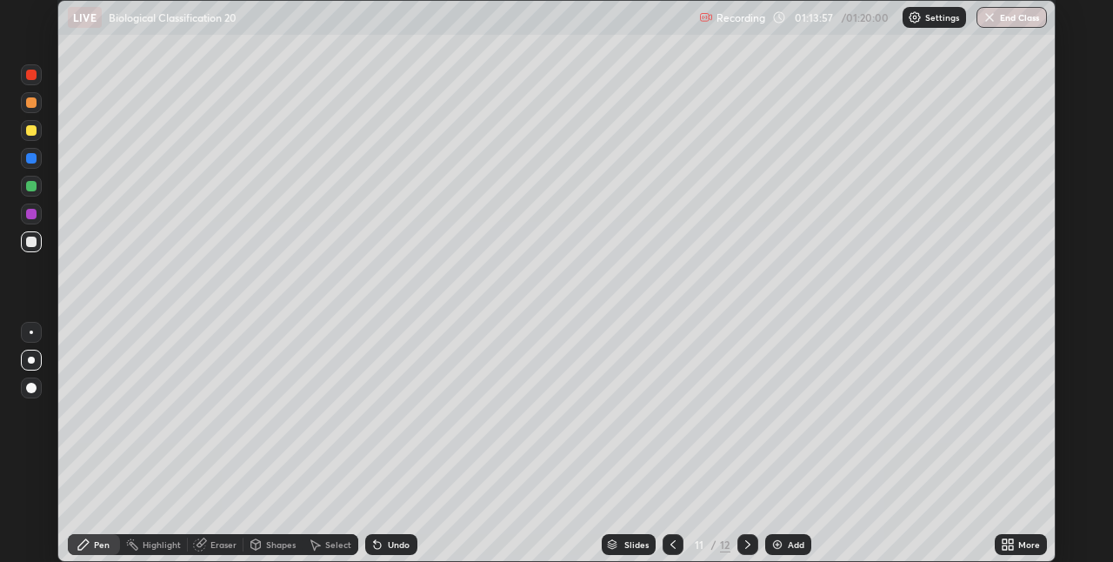
click at [1011, 541] on icon at bounding box center [1011, 541] width 4 height 4
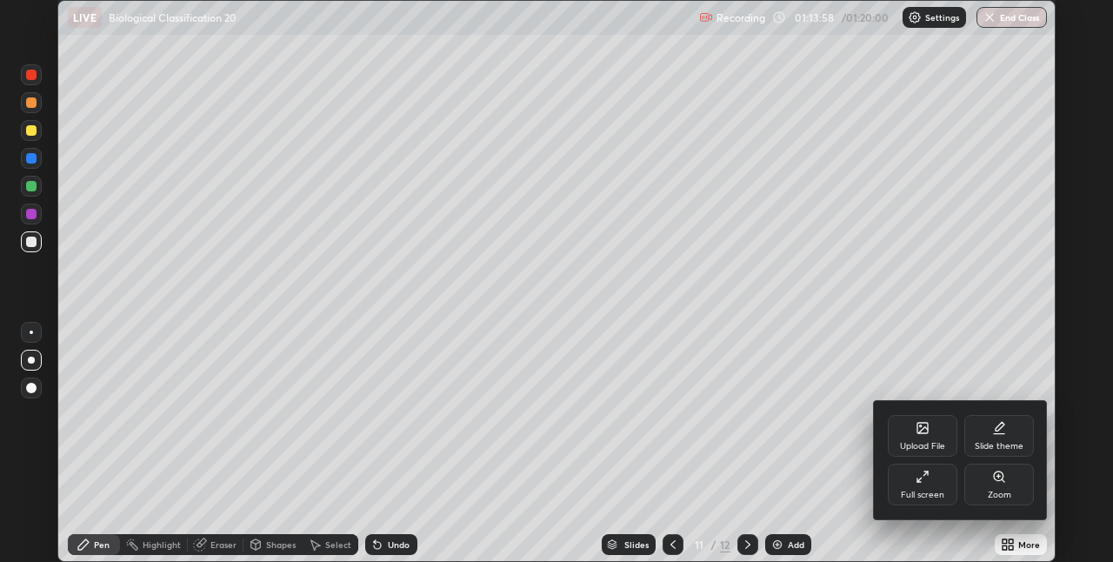
click at [932, 480] on div "Full screen" at bounding box center [923, 485] width 70 height 42
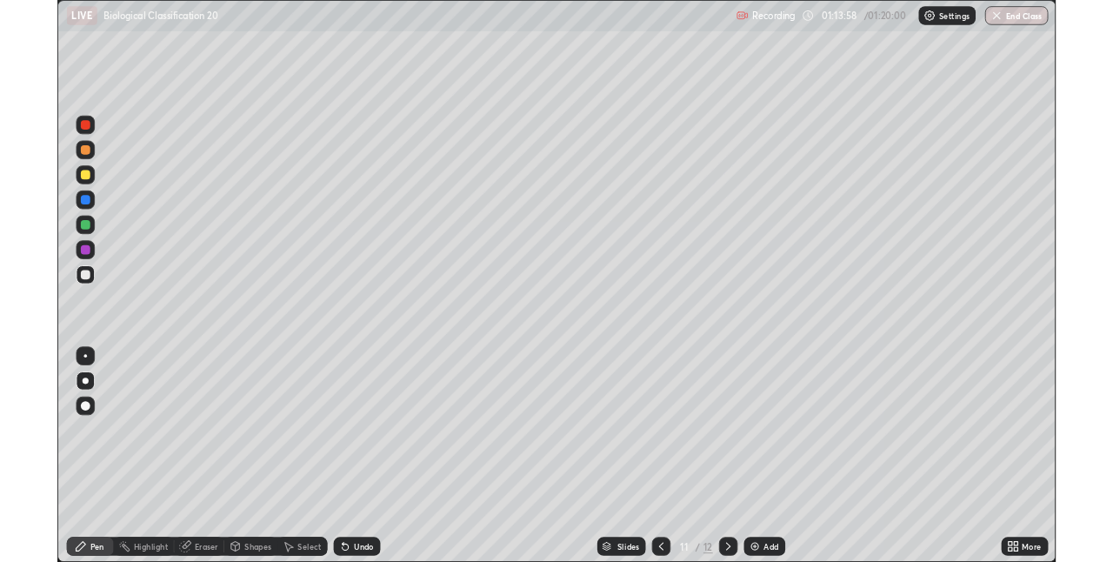
scroll to position [626, 1113]
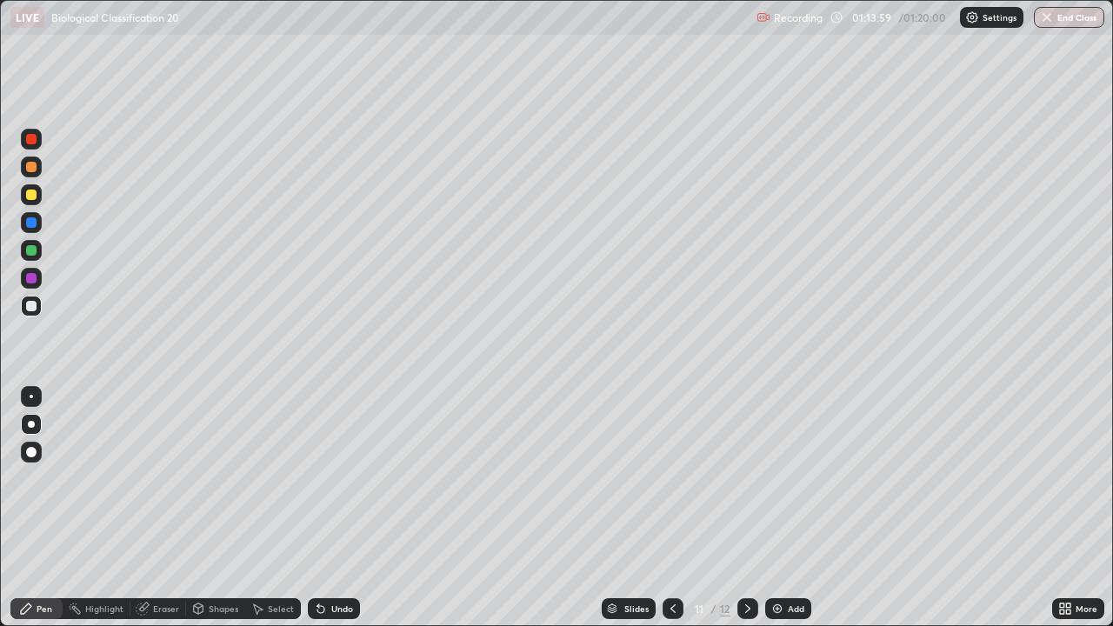
click at [784, 561] on div "Add" at bounding box center [788, 608] width 46 height 21
click at [32, 195] on div at bounding box center [31, 195] width 10 height 10
click at [1062, 21] on button "End Class" at bounding box center [1070, 17] width 69 height 21
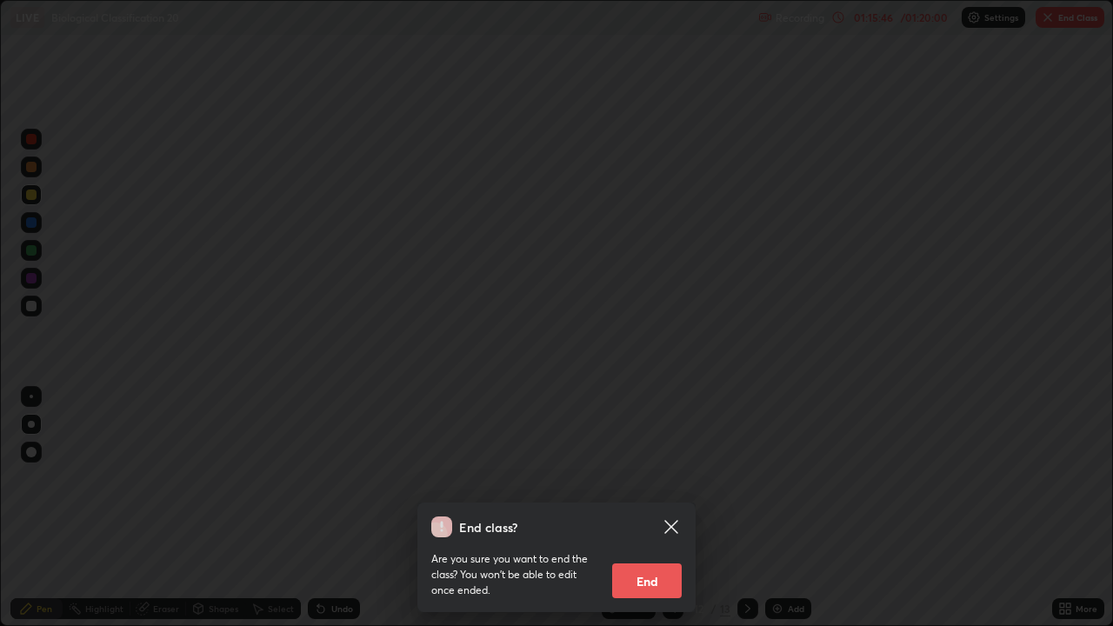
click at [652, 561] on button "End" at bounding box center [647, 581] width 70 height 35
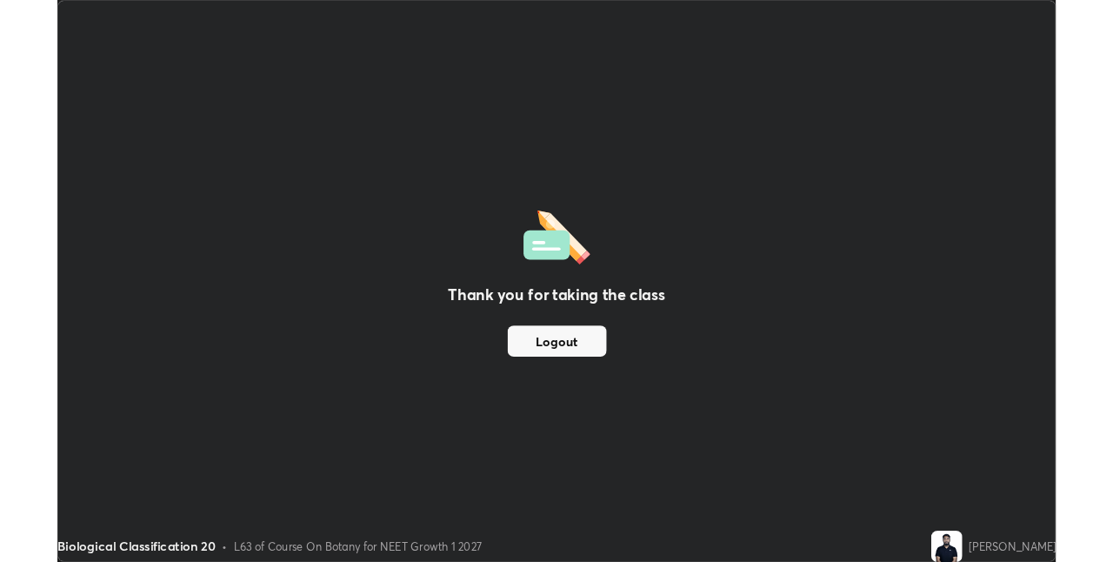
scroll to position [86424, 85873]
